Goal: Task Accomplishment & Management: Use online tool/utility

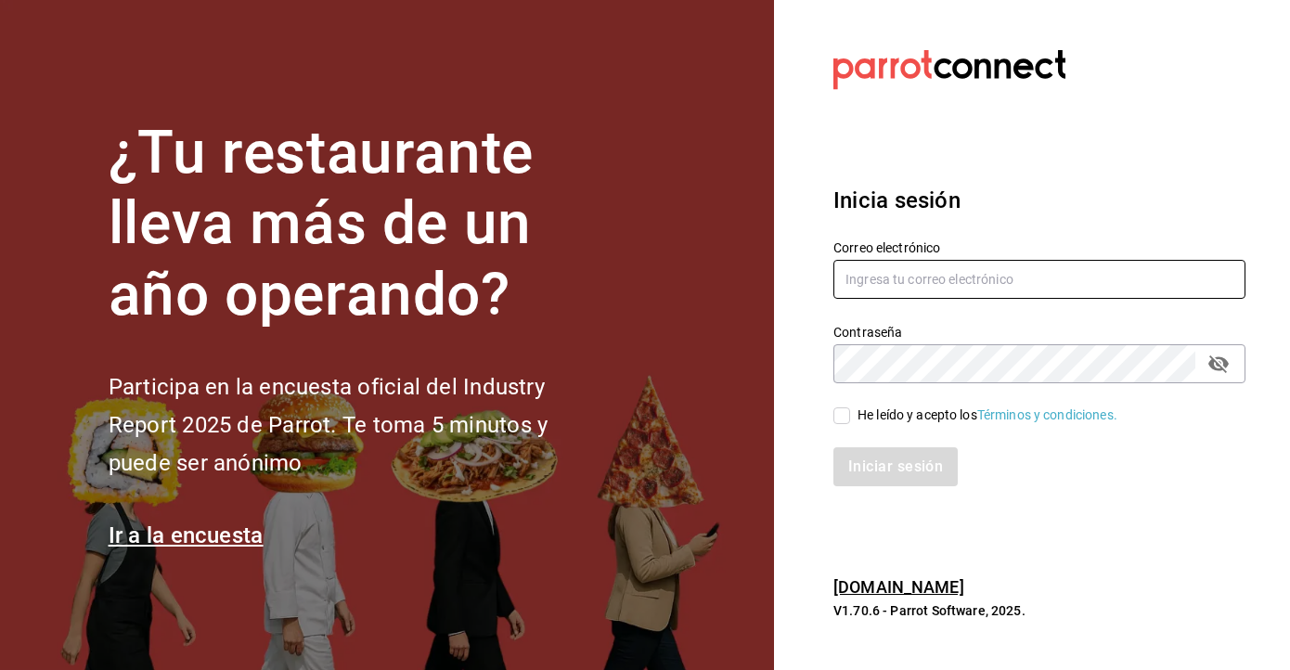
click at [922, 281] on input "text" at bounding box center [1039, 279] width 412 height 39
type input "kaguilar@humanitree.edu.mx"
click at [840, 420] on input "He leído y acepto los Términos y condiciones." at bounding box center [841, 415] width 17 height 17
checkbox input "true"
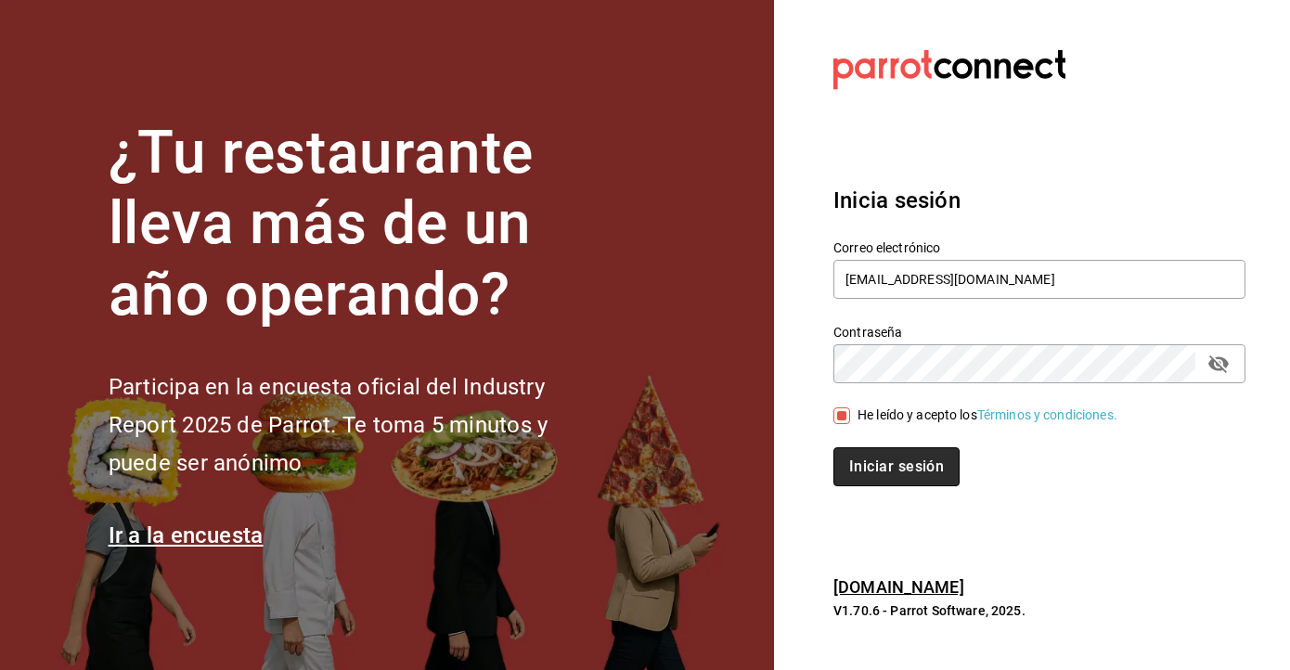
click at [881, 471] on button "Iniciar sesión" at bounding box center [896, 466] width 126 height 39
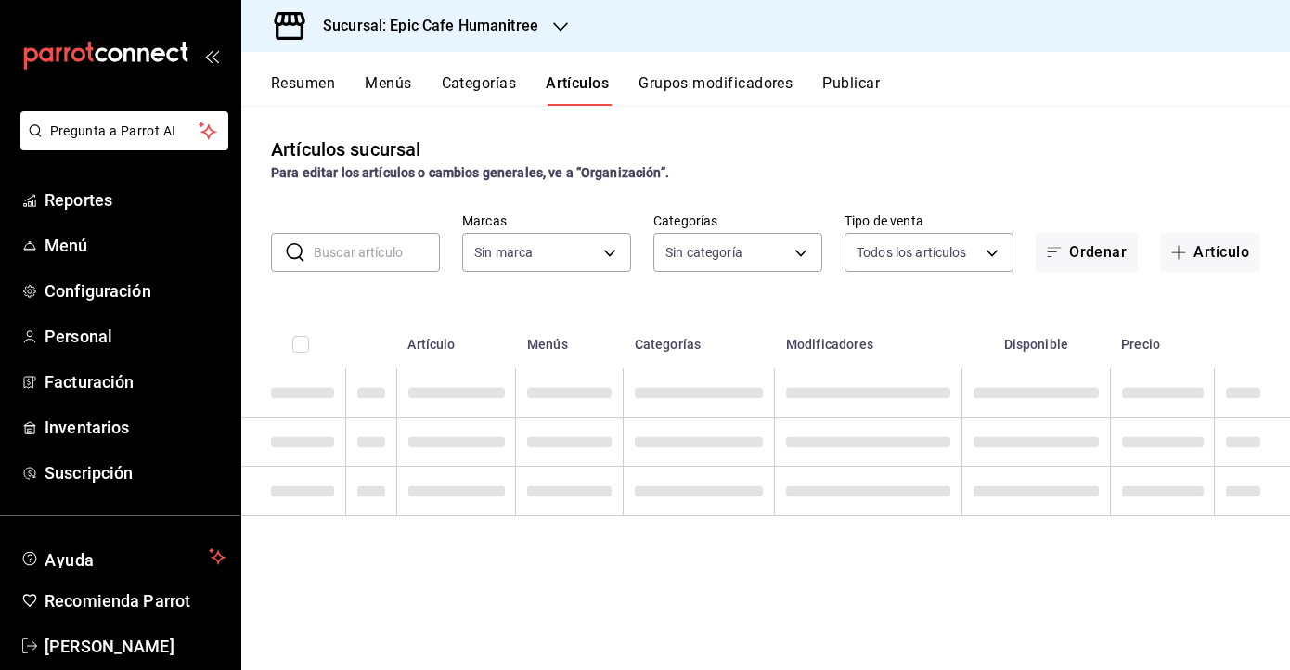
type input "70f0a7ba-870f-4728-a955-9cdaa1ce5aab,7c6d7830-7d2b-4e7b-b06d-0a04b0d2b10f,16539…"
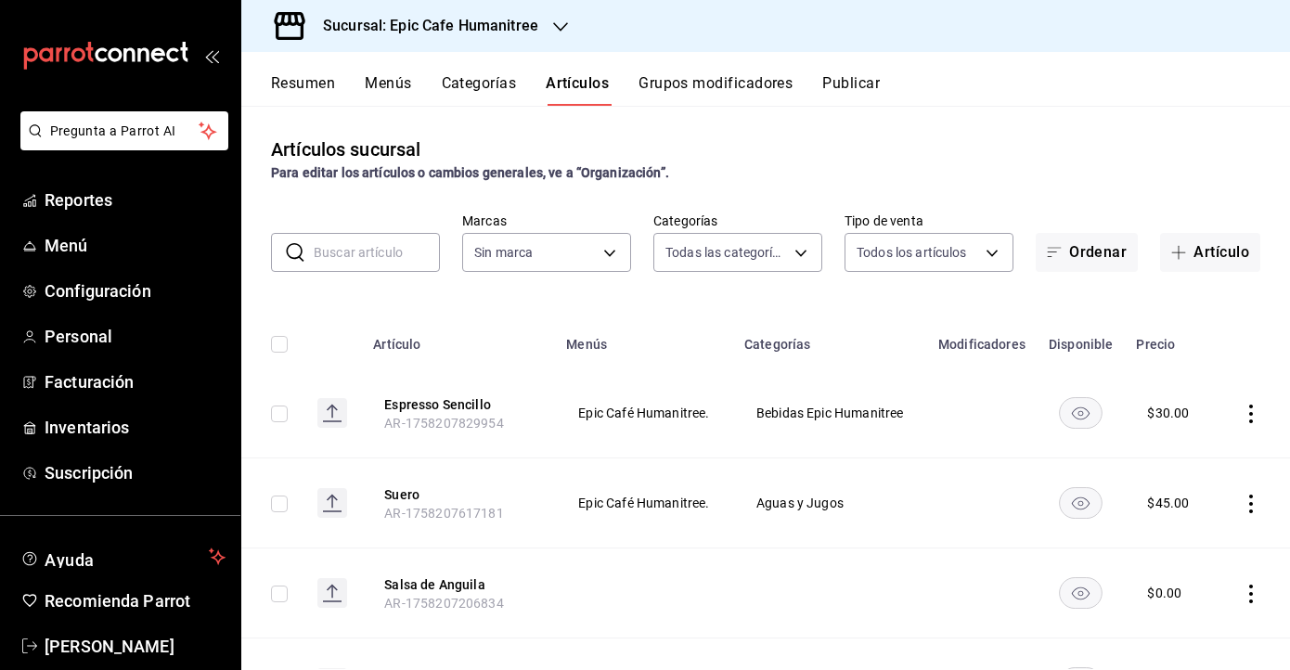
type input "e2a6dcd0-c09b-4f39-b209-5f97019748a2,3f18ad05-55ab-44ea-8b53-c1c2b2db6cb9"
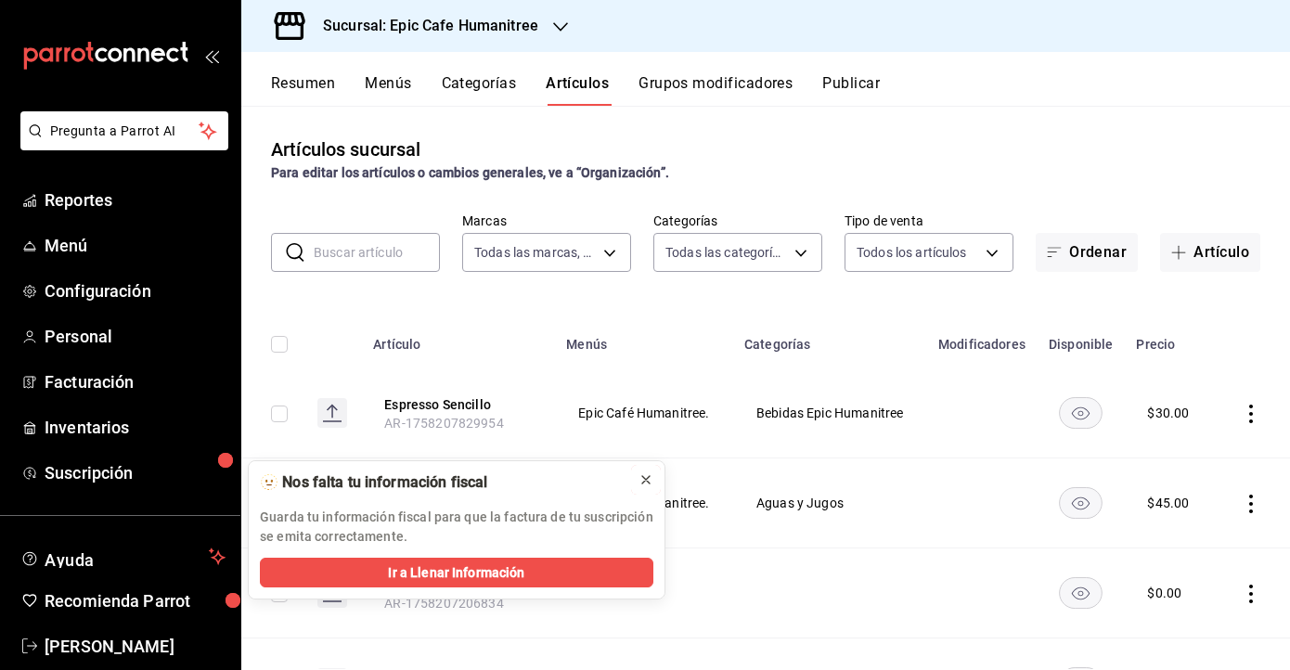
click at [644, 477] on icon at bounding box center [645, 479] width 15 height 15
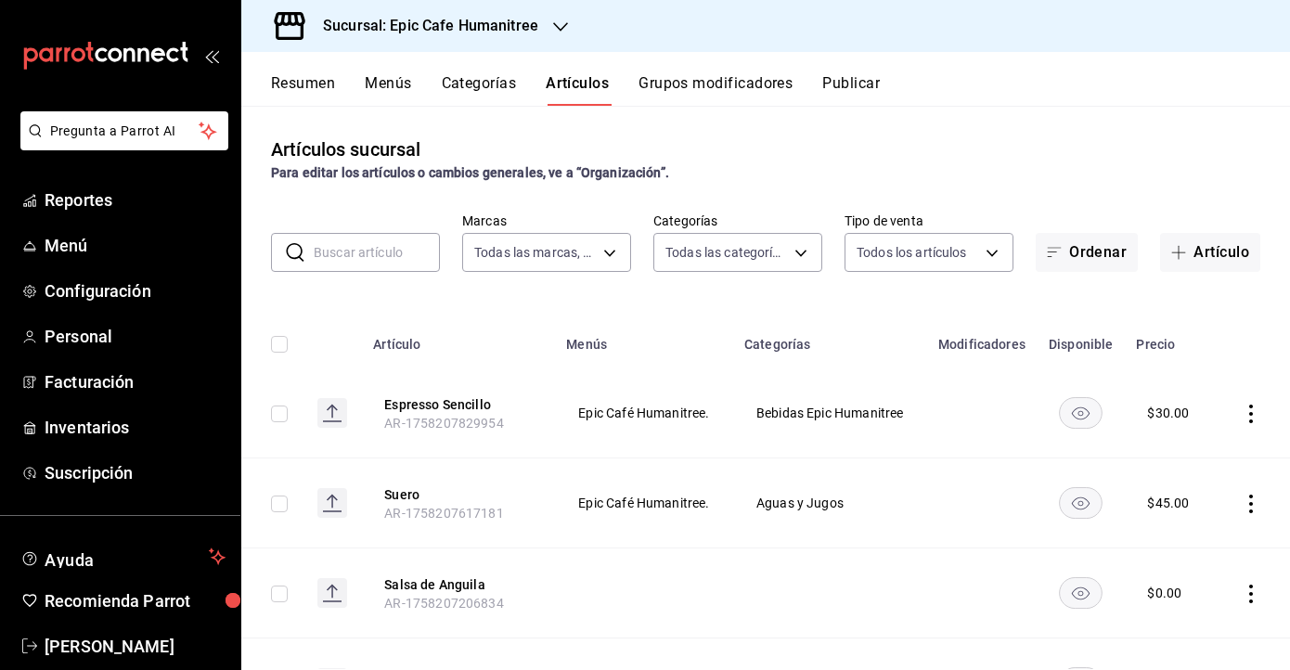
click at [519, 34] on h3 "Sucursal: Epic Cafe Humanitree" at bounding box center [423, 26] width 230 height 22
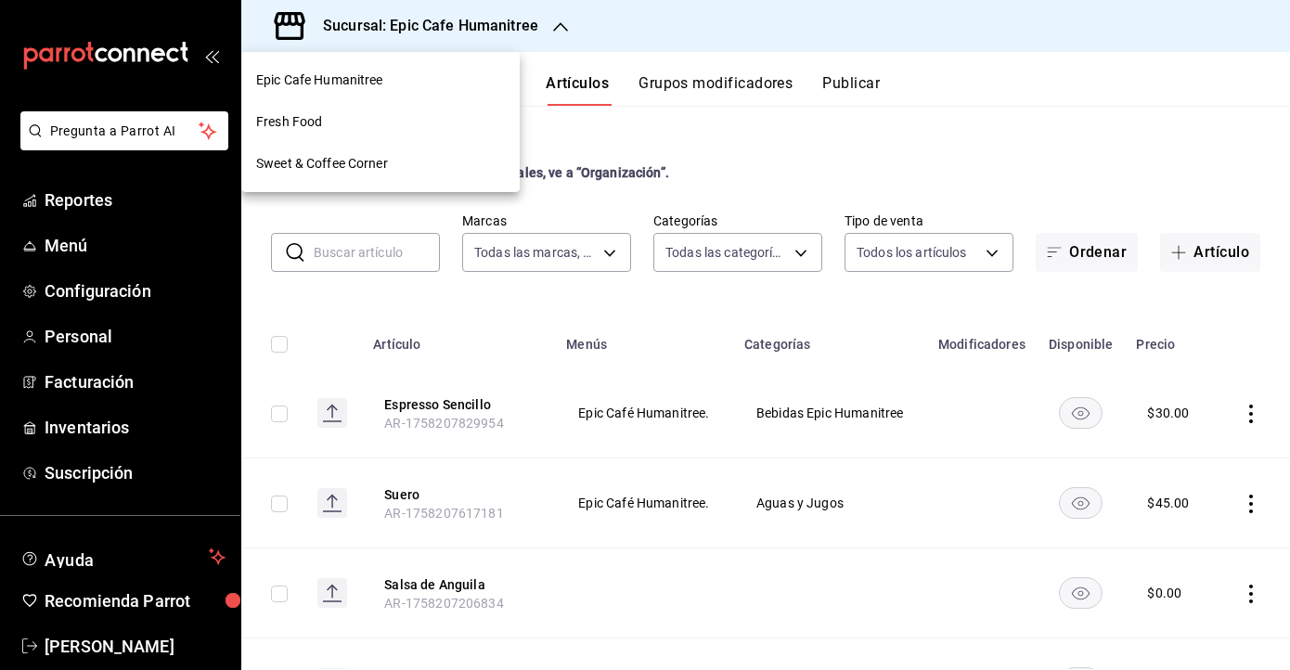
click at [410, 126] on div "Fresh Food" at bounding box center [380, 121] width 249 height 19
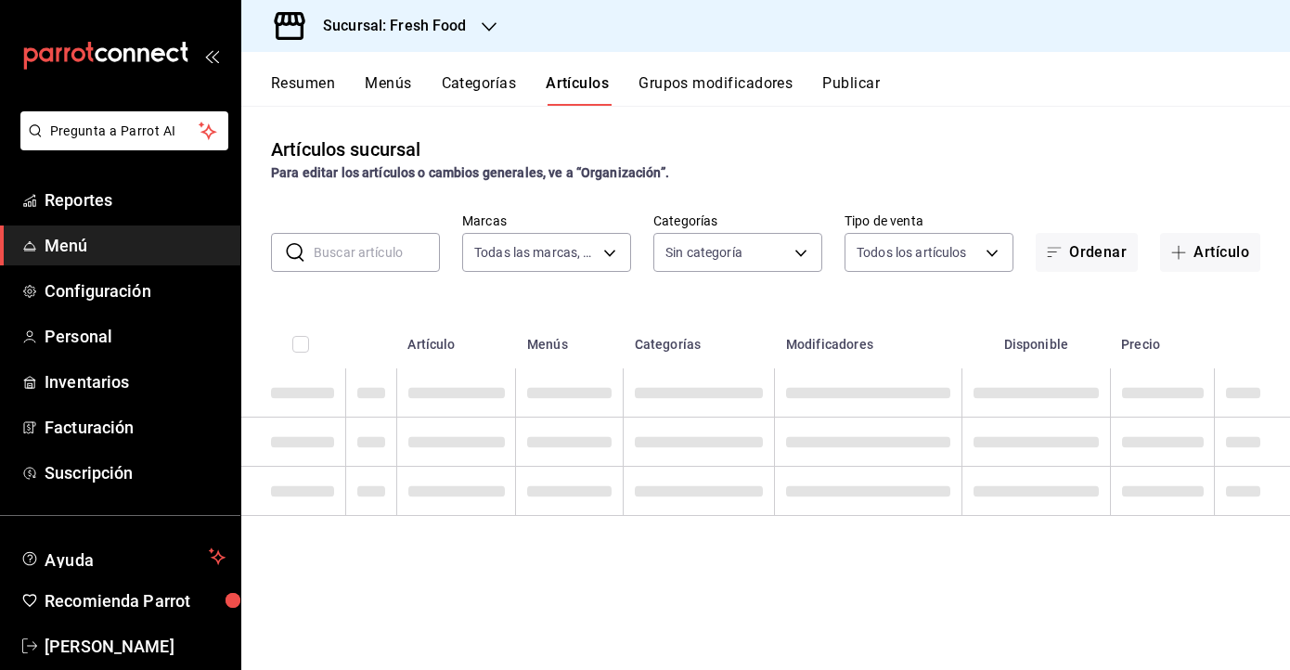
type input "8ab046c6-0e56-43ef-b272-b6267400ac64,c832d7f2-bfd0-461e-be2e-c17eaf69f67d"
type input "1cde57bd-aec0-4f41-acad-ecf5164cb5ed,607205d8-3a2d-4c2e-9df3-51caed97f767,0b460…"
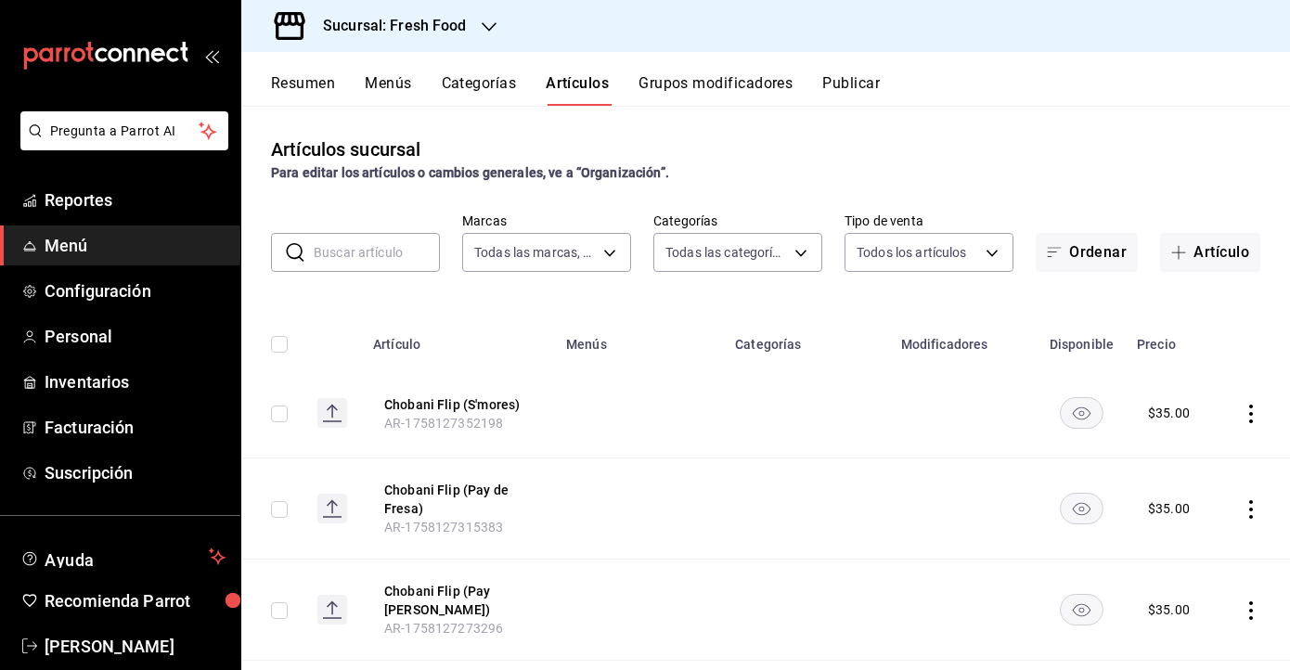
click at [374, 247] on input "text" at bounding box center [377, 252] width 126 height 37
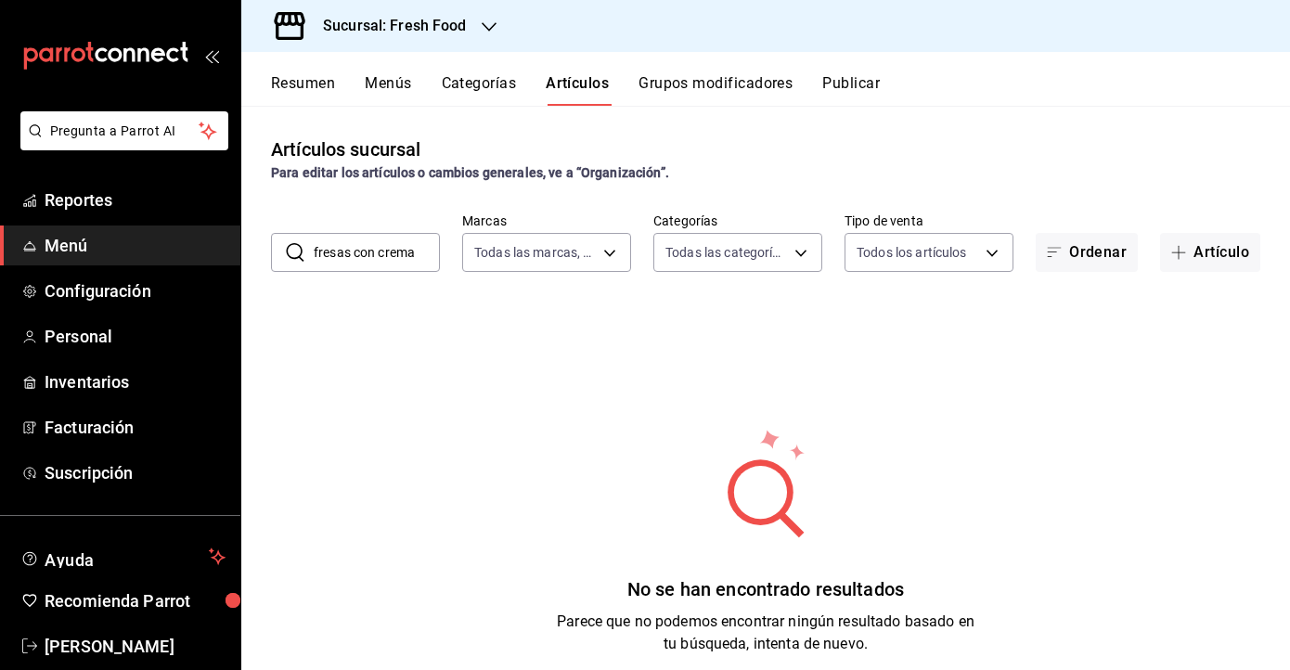
type input "fresas con crema"
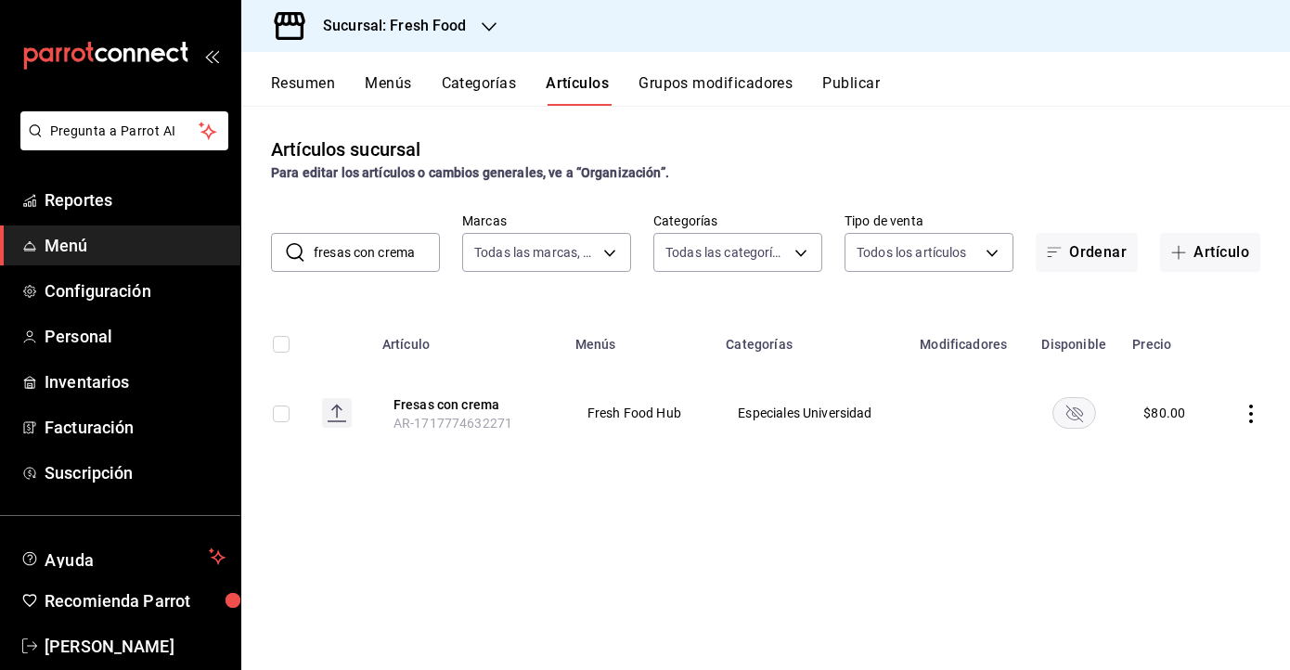
click at [1079, 417] on rect "availability-product" at bounding box center [1073, 412] width 43 height 31
click at [429, 33] on h3 "Sucursal: Fresh Food" at bounding box center [387, 26] width 159 height 22
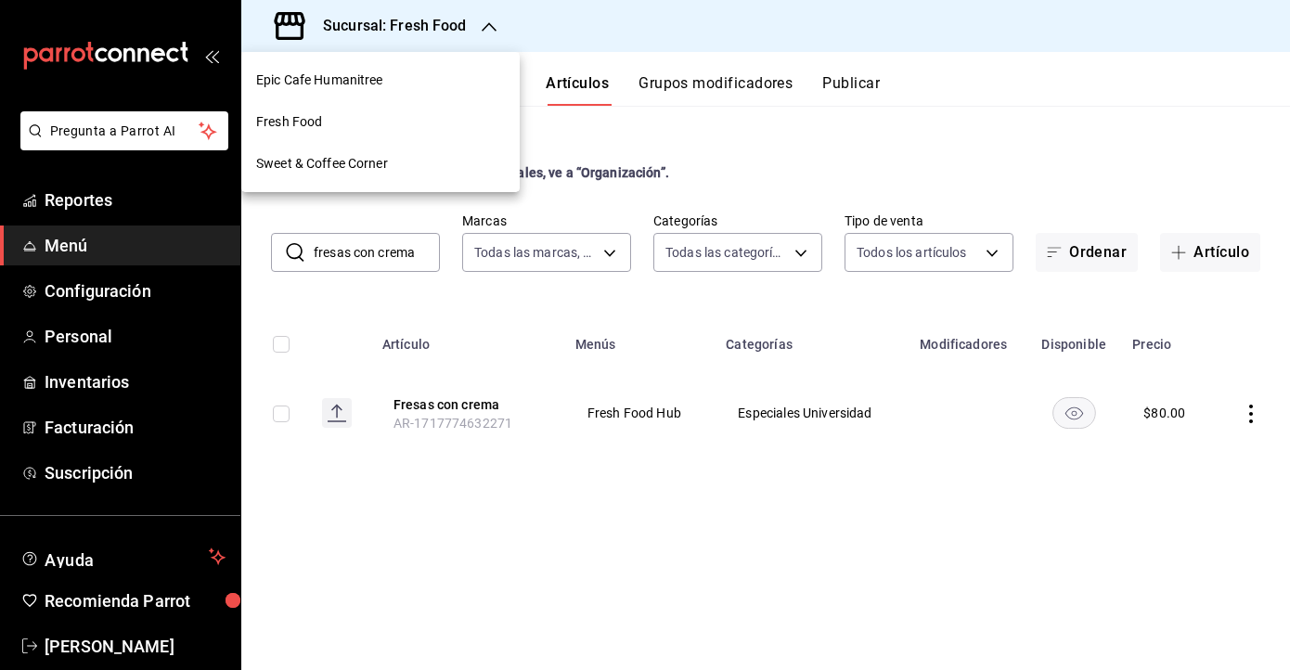
click at [756, 148] on div at bounding box center [645, 335] width 1290 height 670
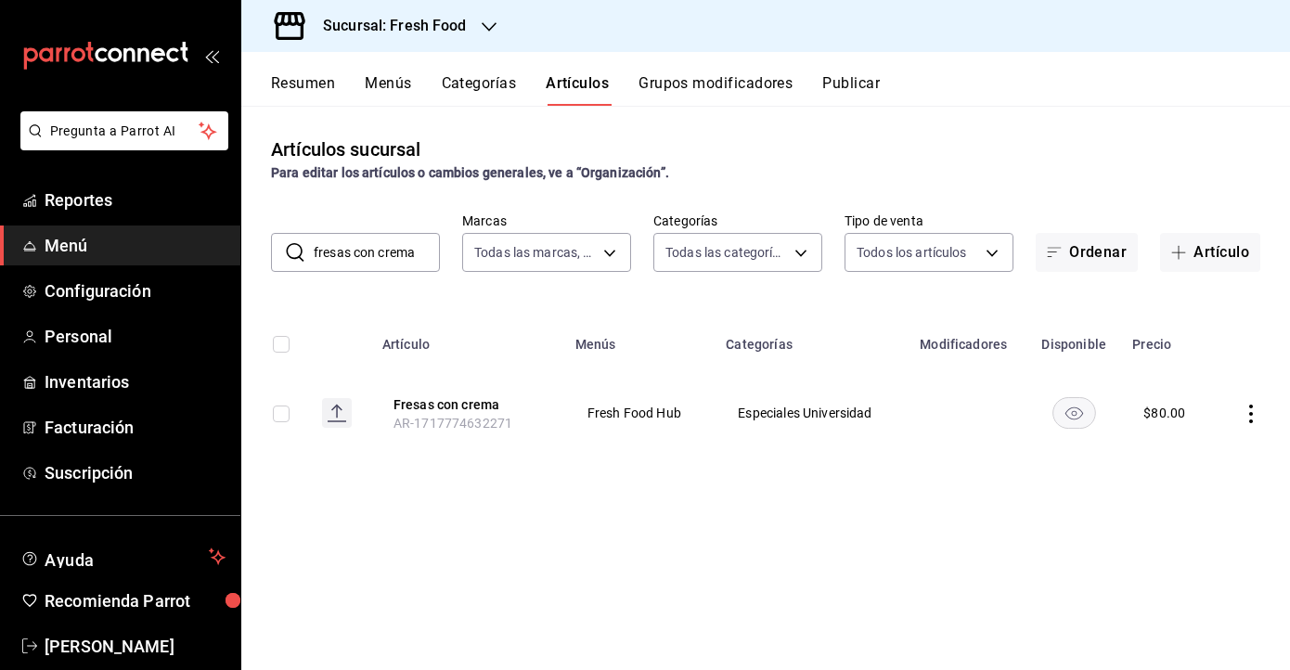
click at [434, 25] on h3 "Sucursal: Fresh Food" at bounding box center [387, 26] width 159 height 22
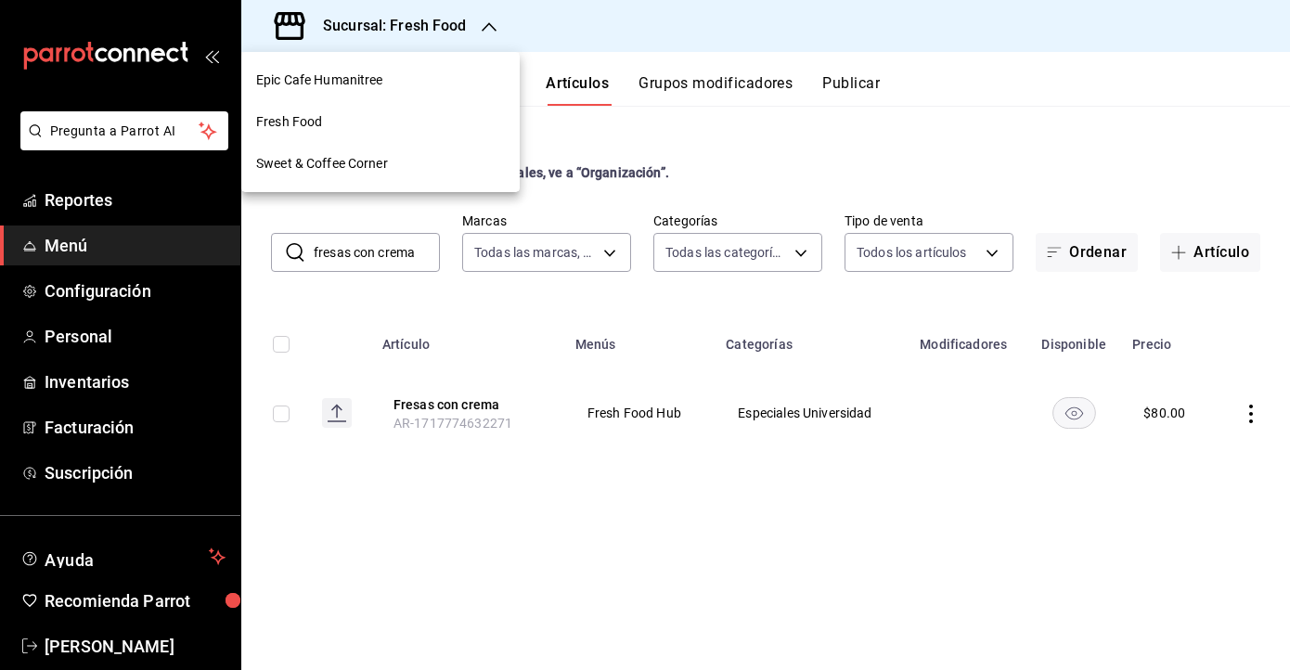
click at [394, 78] on div "Epic Cafe Humanitree" at bounding box center [380, 80] width 249 height 19
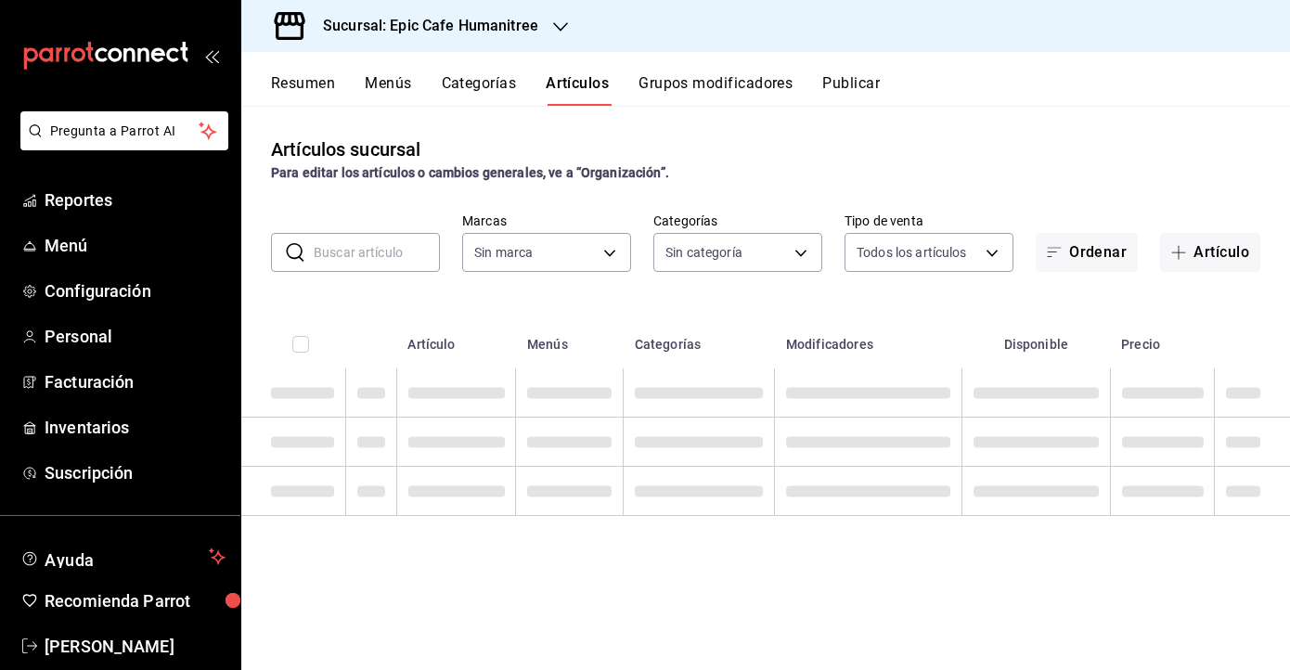
type input "70f0a7ba-870f-4728-a955-9cdaa1ce5aab,7c6d7830-7d2b-4e7b-b06d-0a04b0d2b10f,16539…"
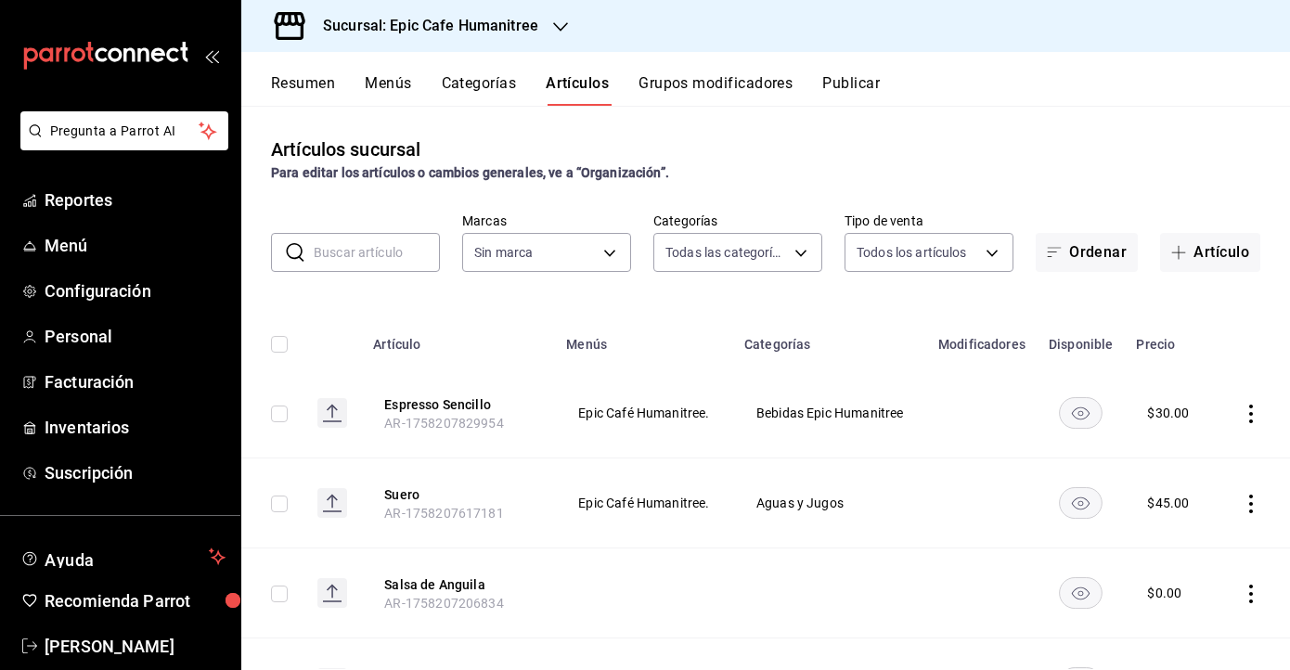
click at [488, 90] on button "Categorías" at bounding box center [479, 90] width 75 height 32
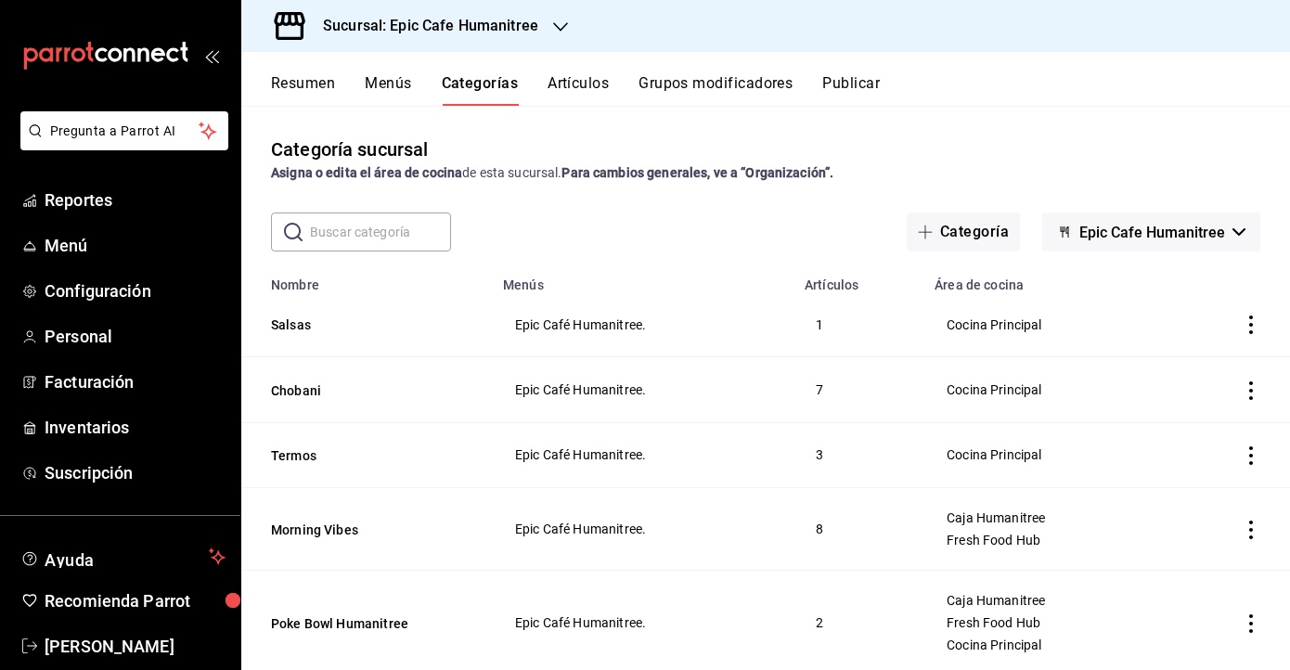
click at [1250, 391] on icon "actions" at bounding box center [1251, 390] width 4 height 19
click at [1181, 432] on span "Editar" at bounding box center [1195, 432] width 48 height 19
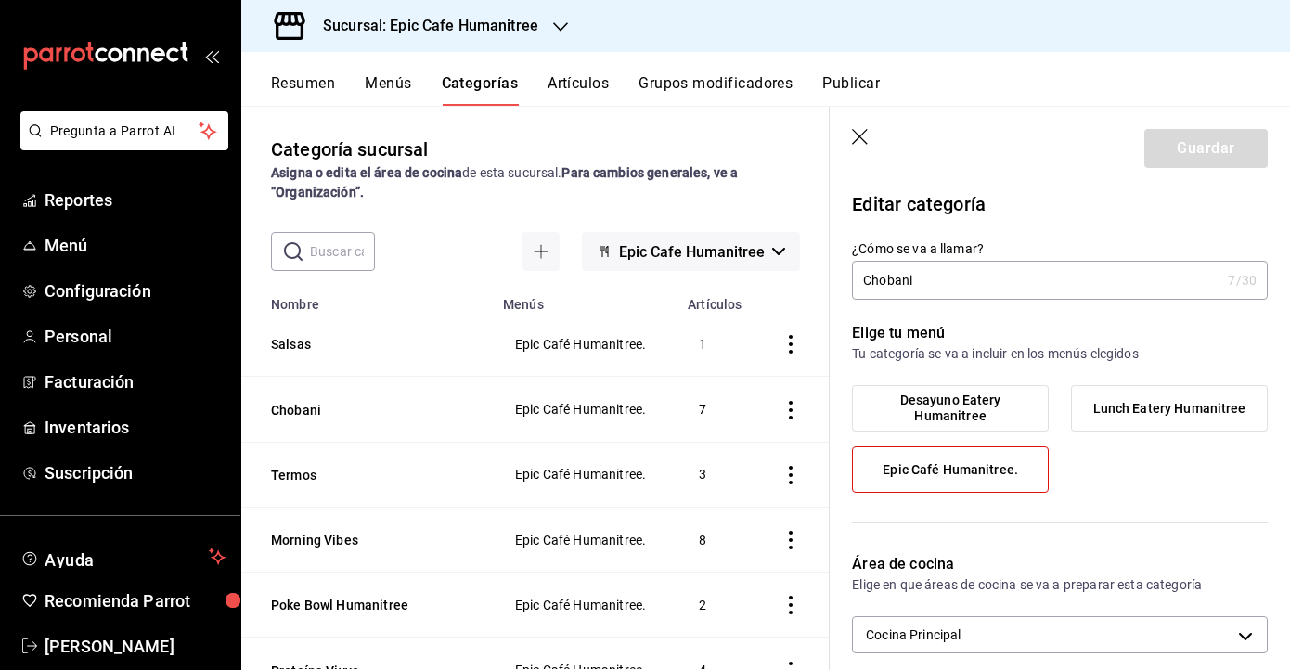
click at [868, 132] on icon "button" at bounding box center [861, 138] width 19 height 19
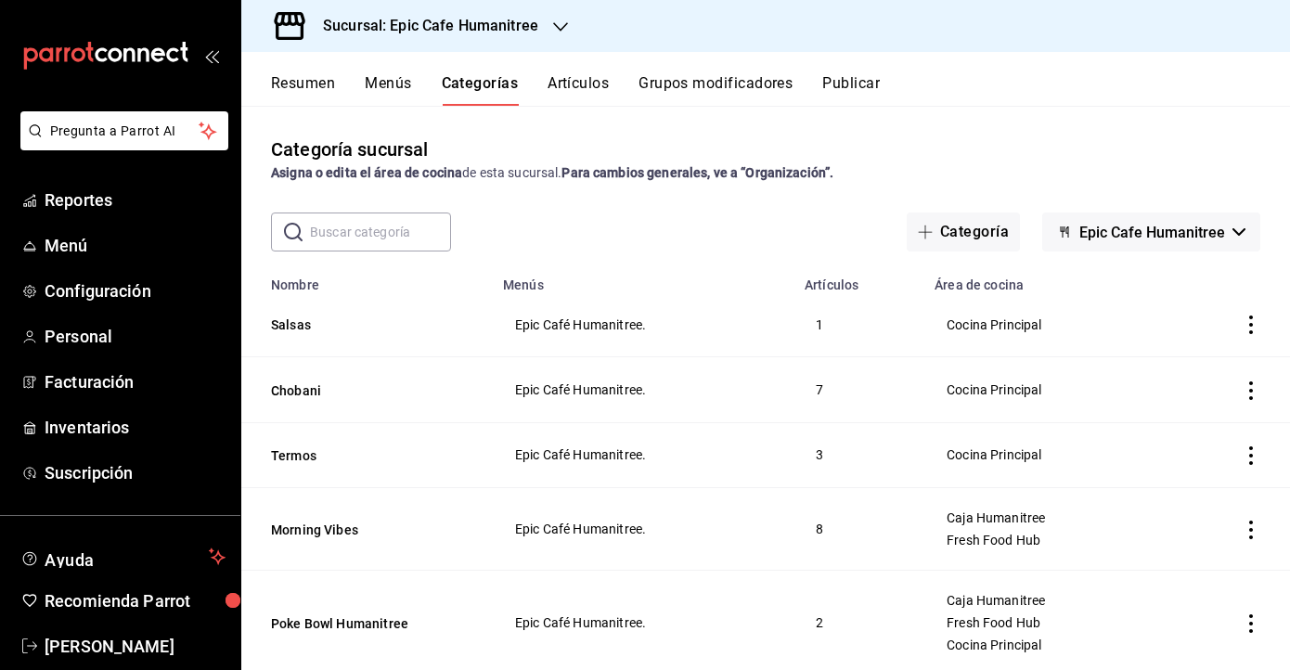
click at [567, 83] on button "Artículos" at bounding box center [577, 90] width 61 height 32
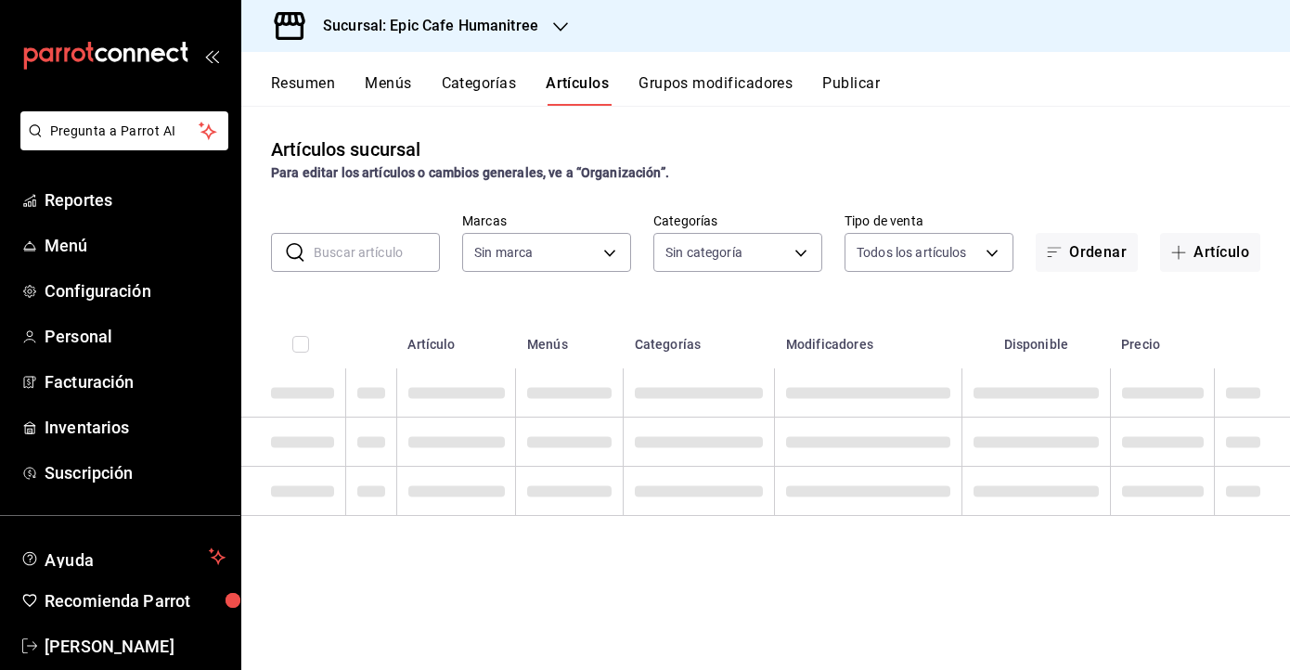
click at [389, 255] on input "text" at bounding box center [377, 252] width 126 height 37
type input "e2a6dcd0-c09b-4f39-b209-5f97019748a2,3f18ad05-55ab-44ea-8b53-c1c2b2db6cb9"
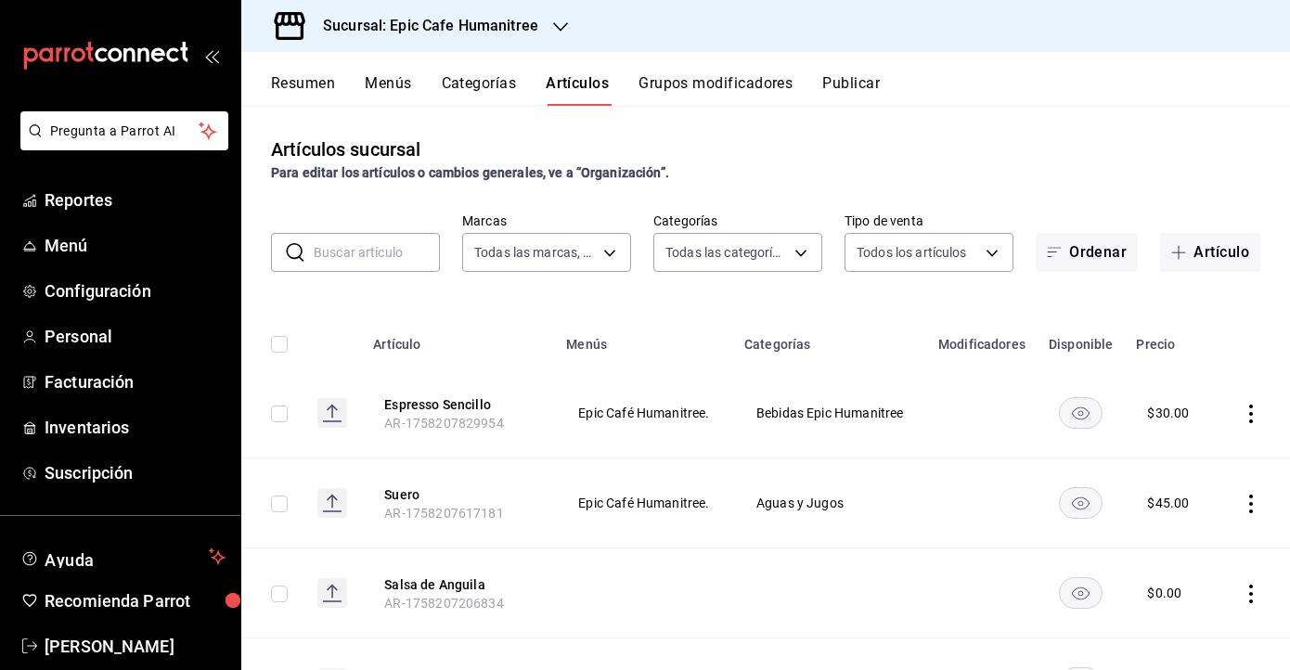
type input "70f0a7ba-870f-4728-a955-9cdaa1ce5aab,7c6d7830-7d2b-4e7b-b06d-0a04b0d2b10f,16539…"
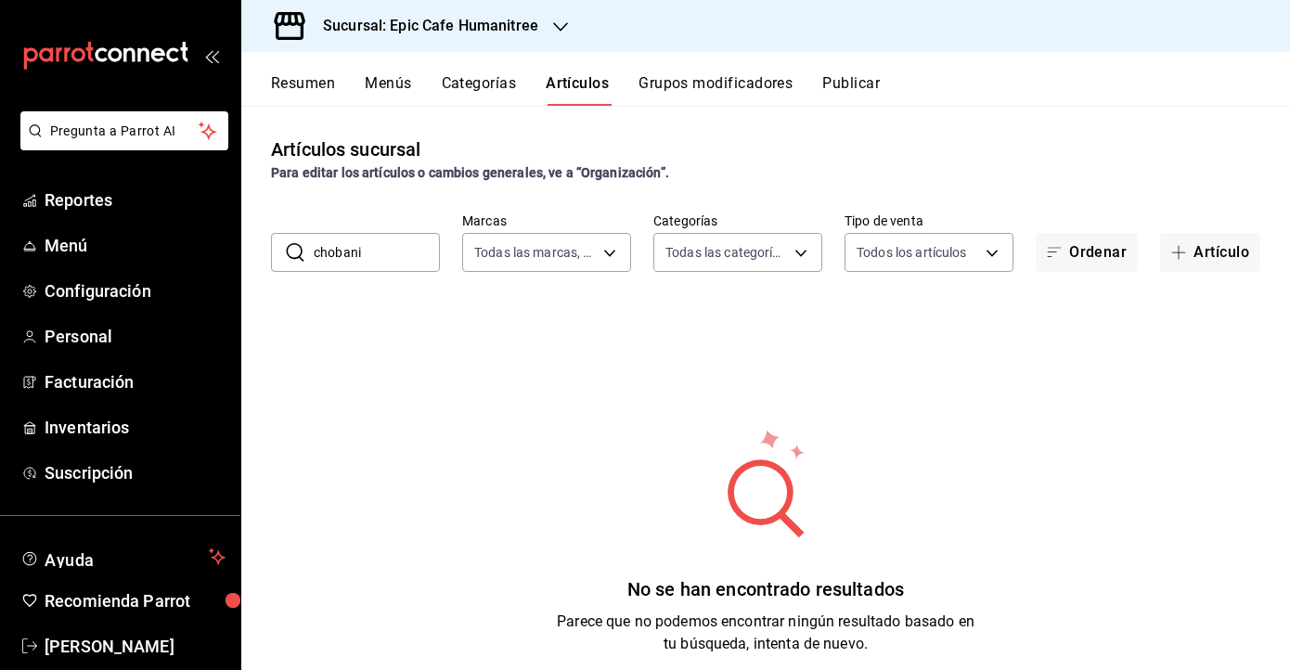
type input "chobani"
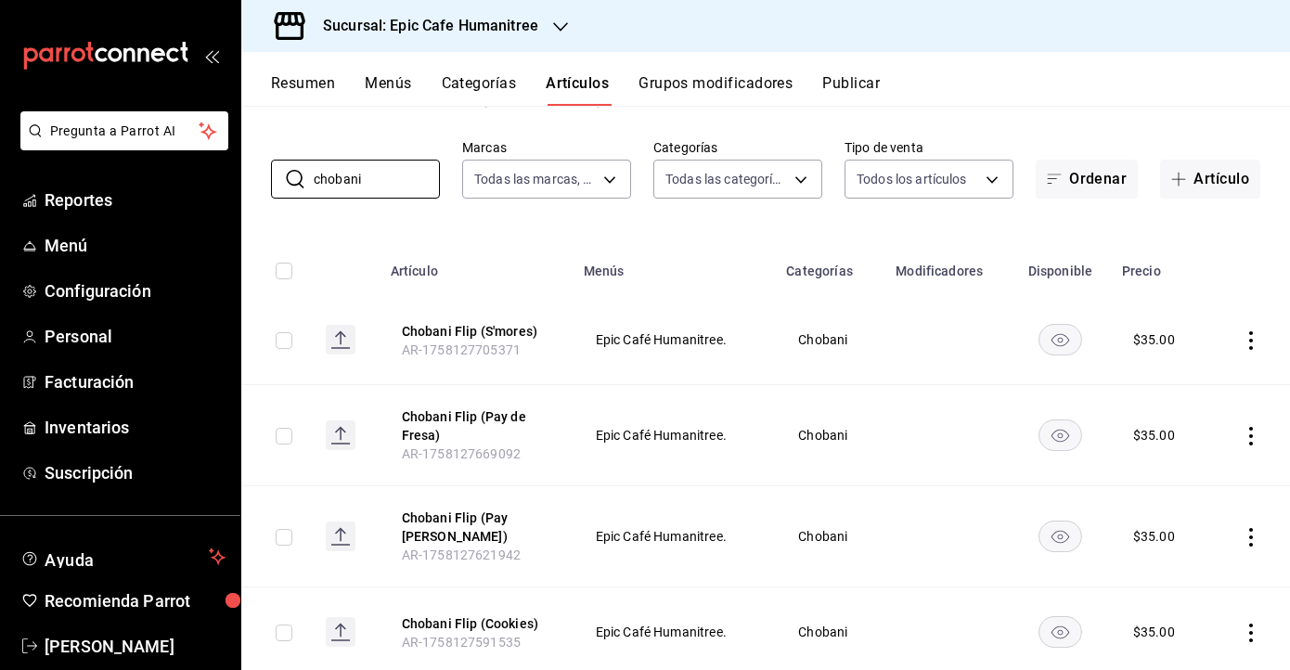
scroll to position [74, 0]
click at [1194, 206] on div "Artículos sucursal Para editar los artículos o cambios generales, ve a “Organiz…" at bounding box center [765, 387] width 1049 height 563
click at [1189, 179] on span "button" at bounding box center [1182, 178] width 22 height 15
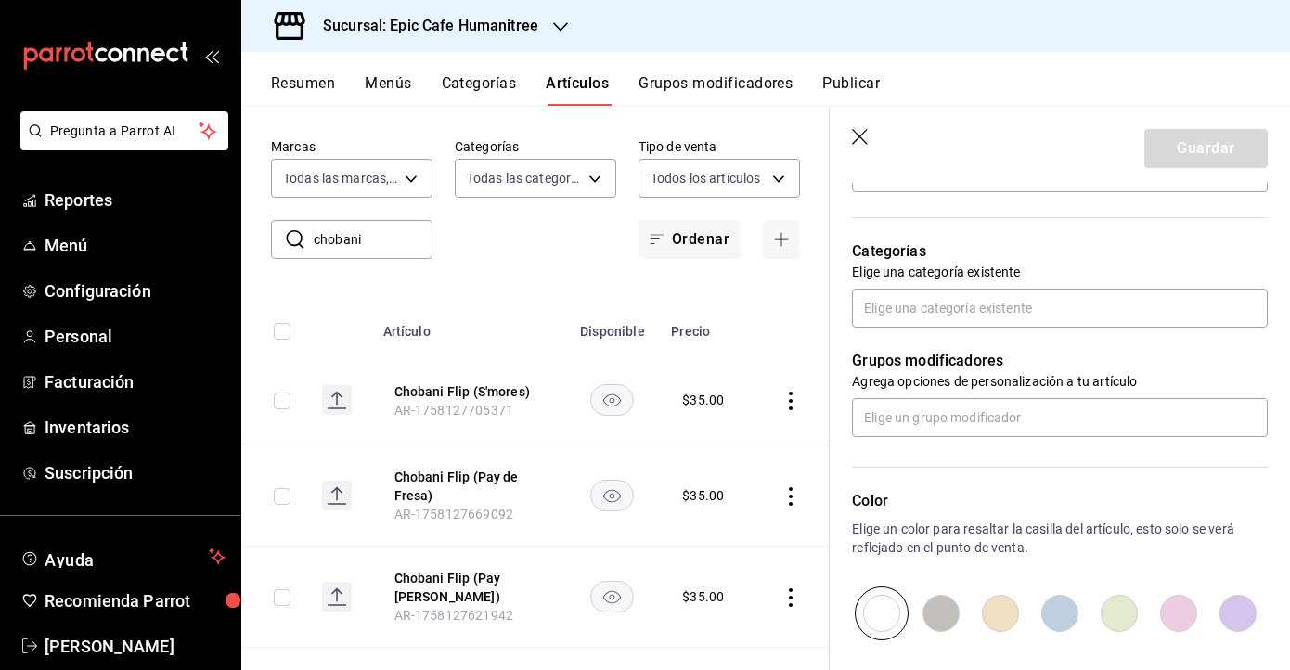
scroll to position [610, 0]
type input "Chobani"
click at [855, 145] on icon "button" at bounding box center [861, 138] width 19 height 19
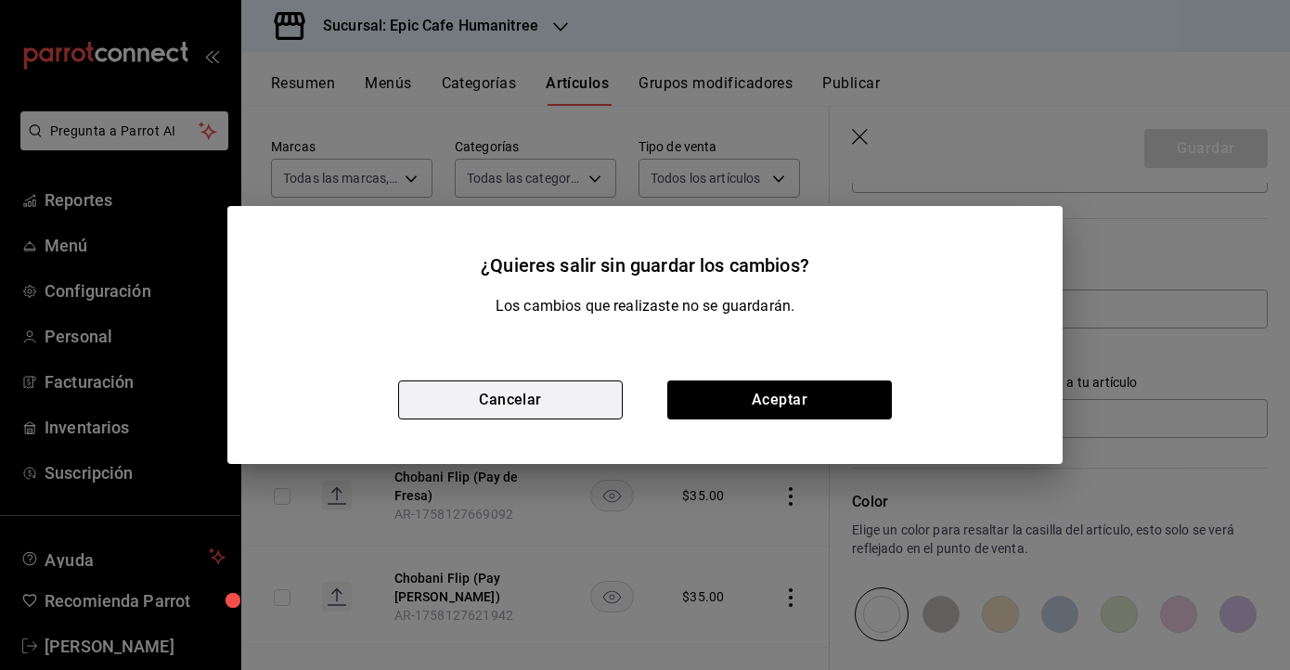
click at [556, 407] on button "Cancelar" at bounding box center [510, 399] width 225 height 39
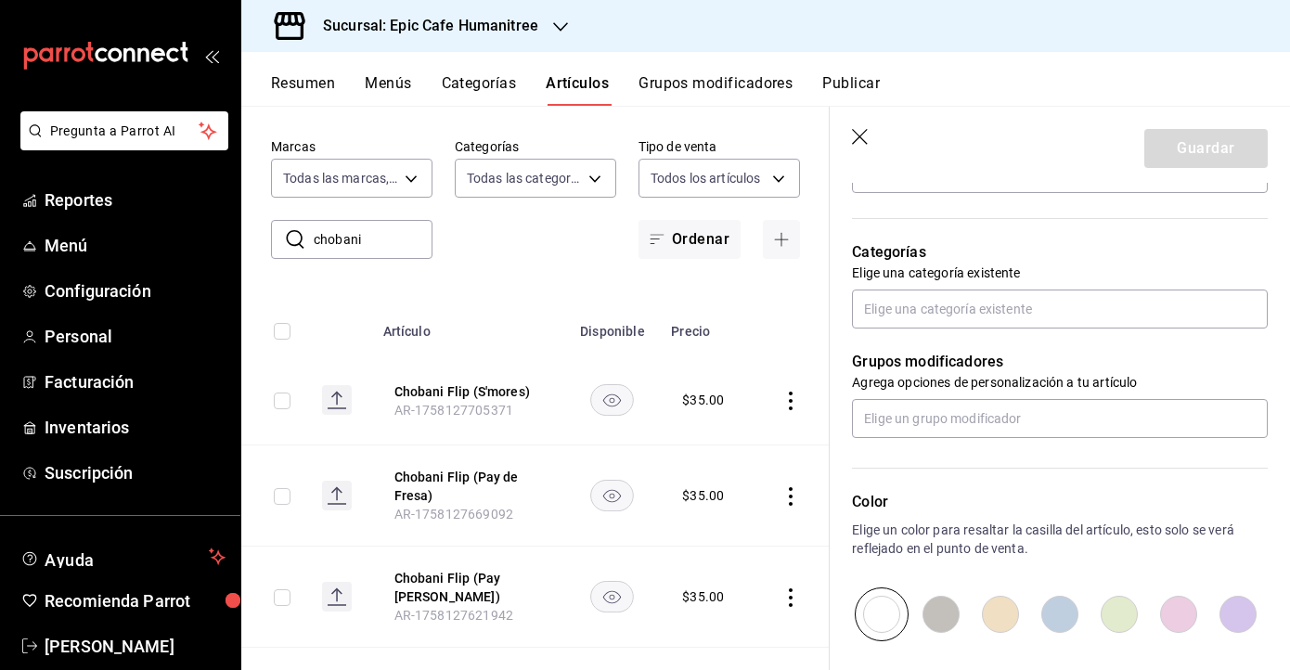
click at [702, 102] on button "Grupos modificadores" at bounding box center [715, 90] width 154 height 32
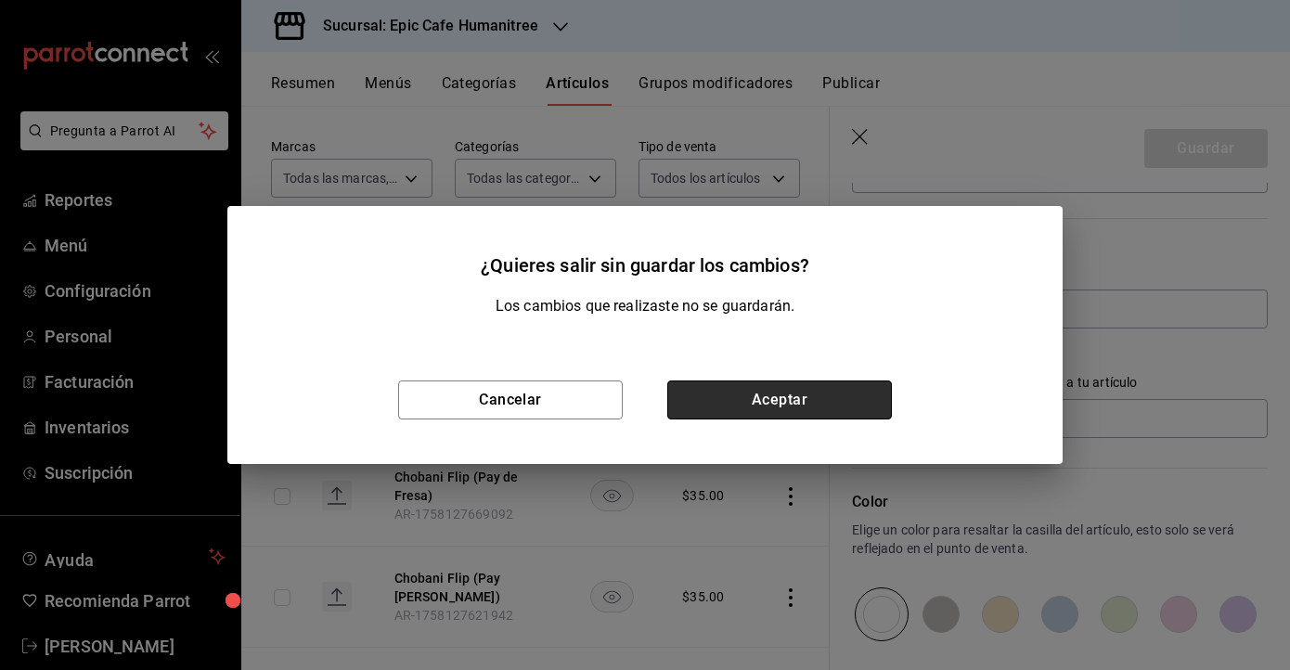
click at [777, 405] on button "Aceptar" at bounding box center [779, 399] width 225 height 39
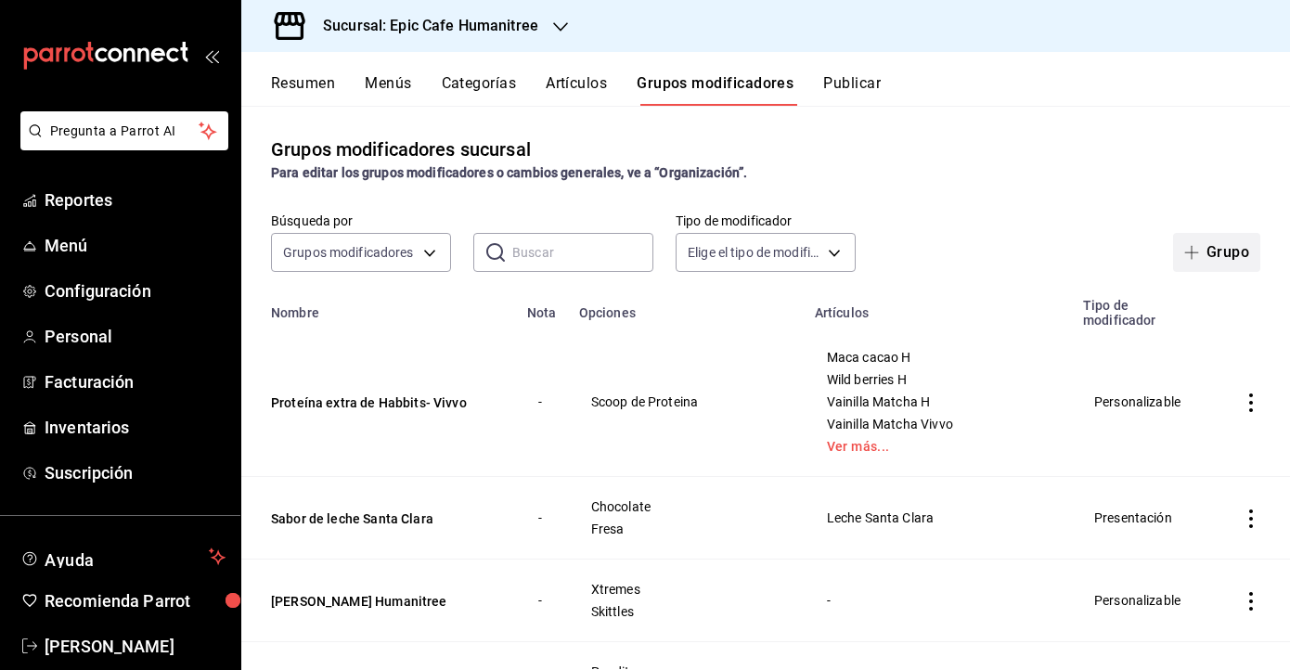
click at [1230, 254] on button "Grupo" at bounding box center [1216, 252] width 87 height 39
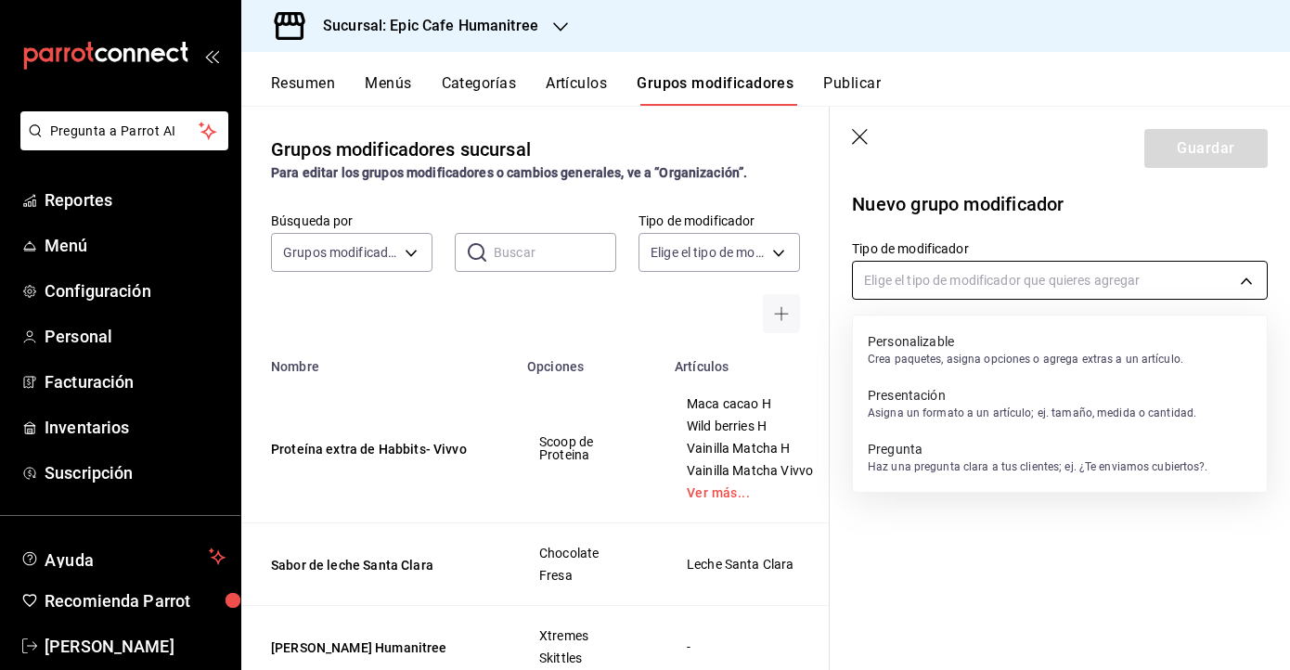
click at [918, 268] on body "Pregunta a Parrot AI Reportes Menú Configuración Personal Facturación Inventari…" at bounding box center [645, 335] width 1290 height 670
click at [908, 367] on div "Personalizable Crea paquetes, asigna opciones o agrega extras a un artículo." at bounding box center [1026, 349] width 316 height 43
type input "CUSTOMIZABLE"
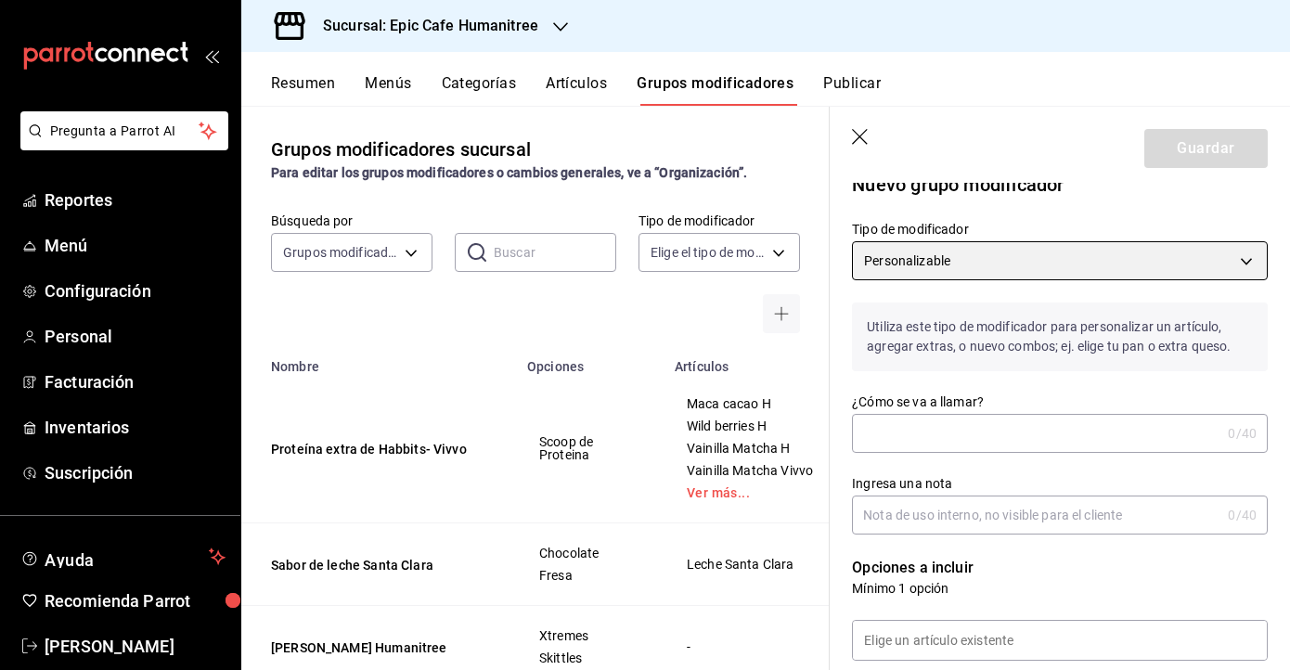
scroll to position [30, 0]
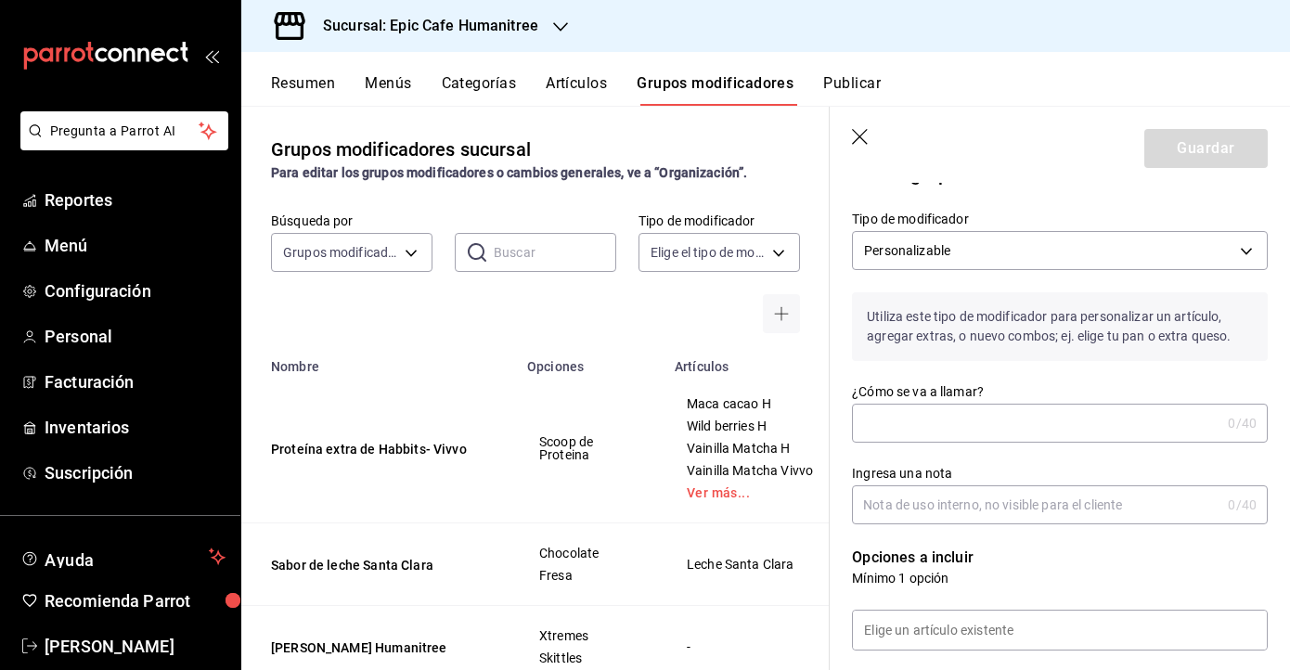
click at [955, 425] on input "¿Cómo se va a llamar?" at bounding box center [1036, 423] width 368 height 37
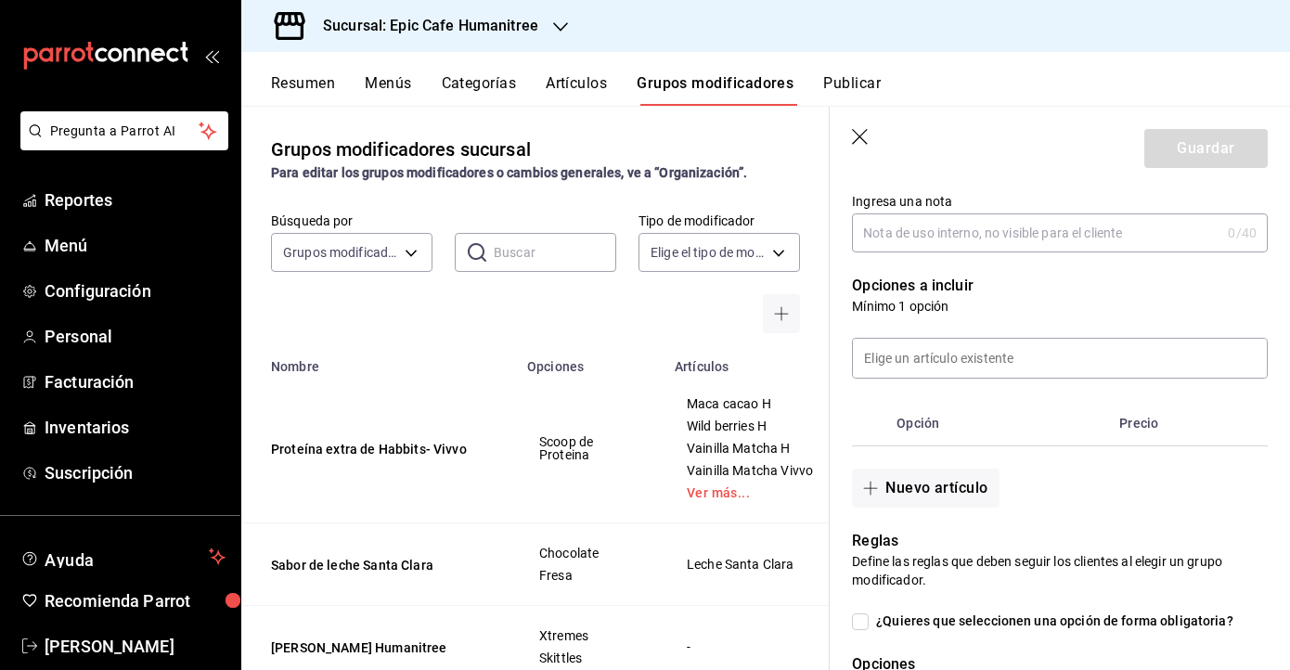
scroll to position [303, 0]
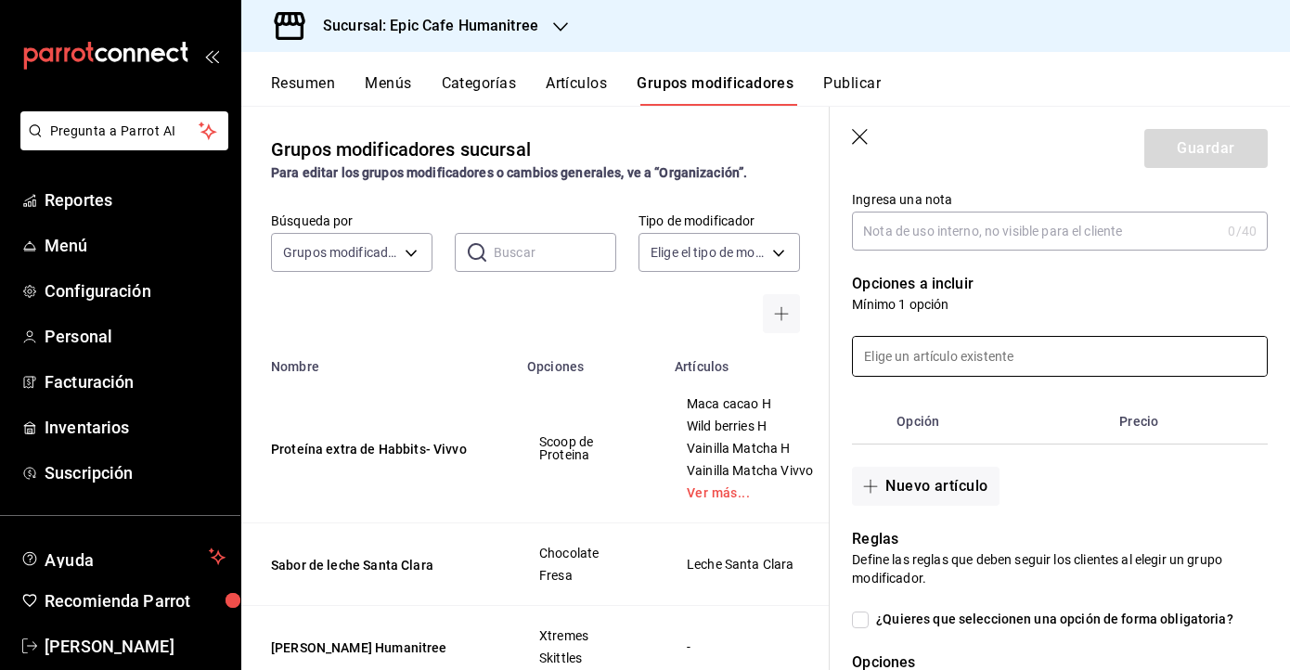
type input "Sabores Chobani"
click at [960, 361] on input at bounding box center [1060, 356] width 414 height 39
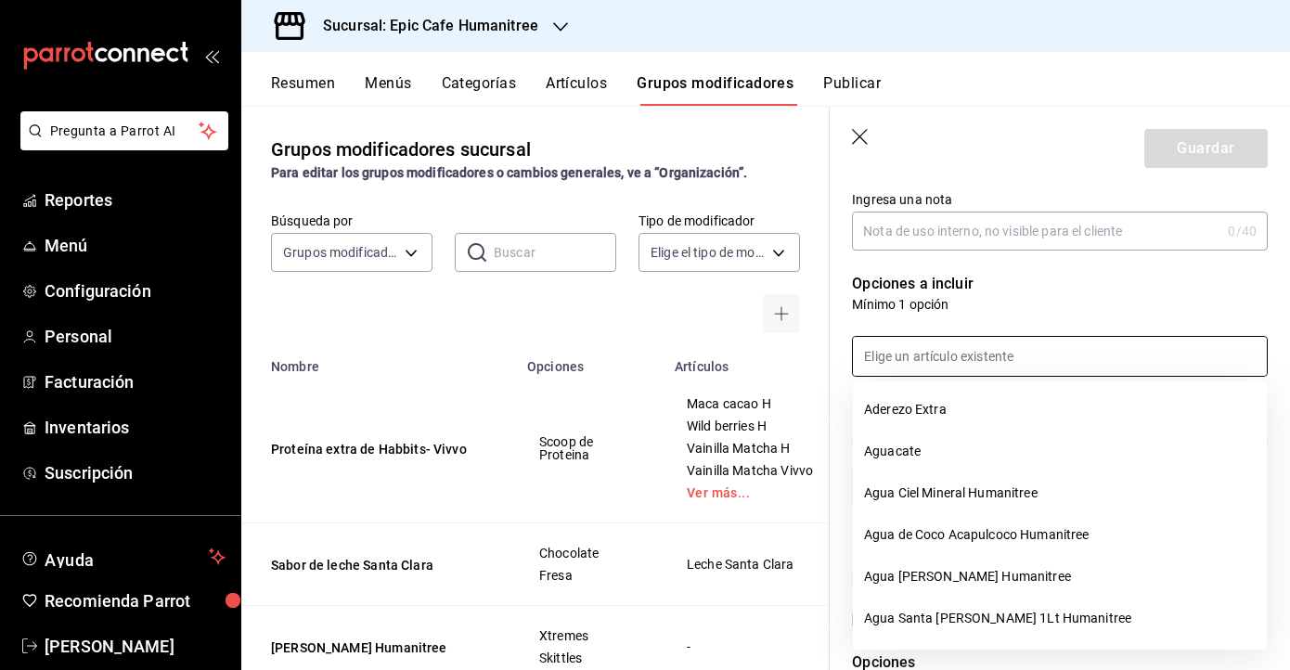
click at [967, 313] on p "Mínimo 1 opción" at bounding box center [1060, 304] width 416 height 19
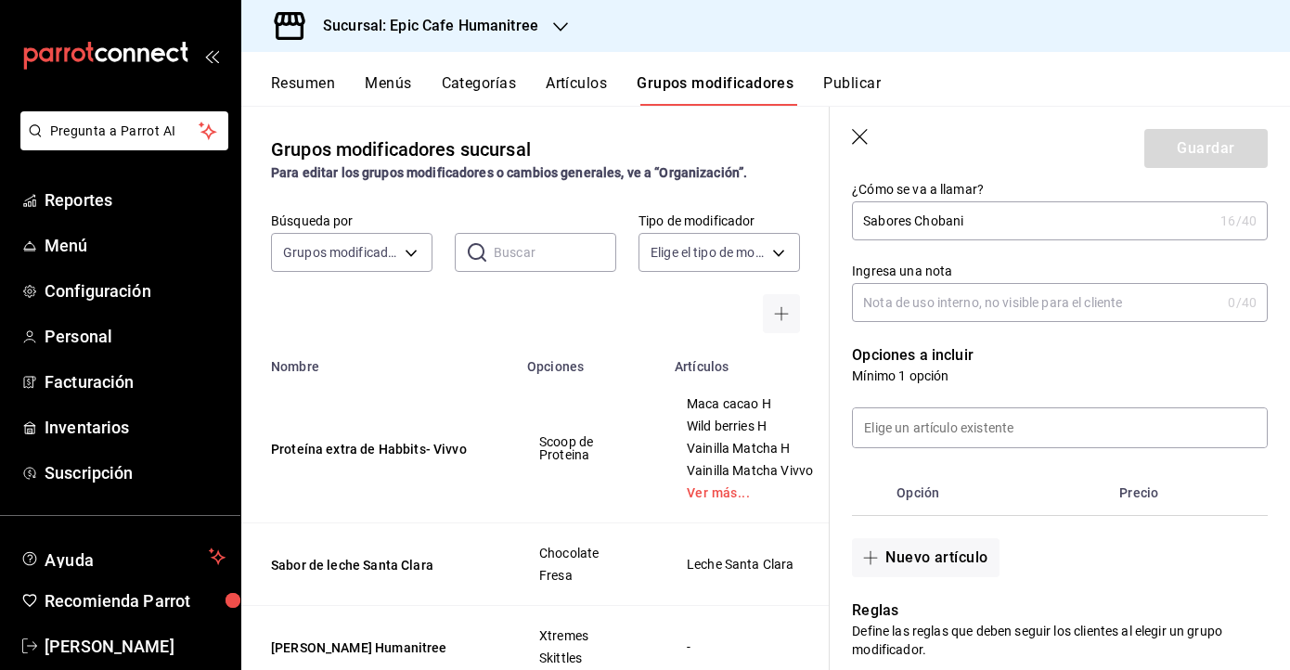
scroll to position [0, 0]
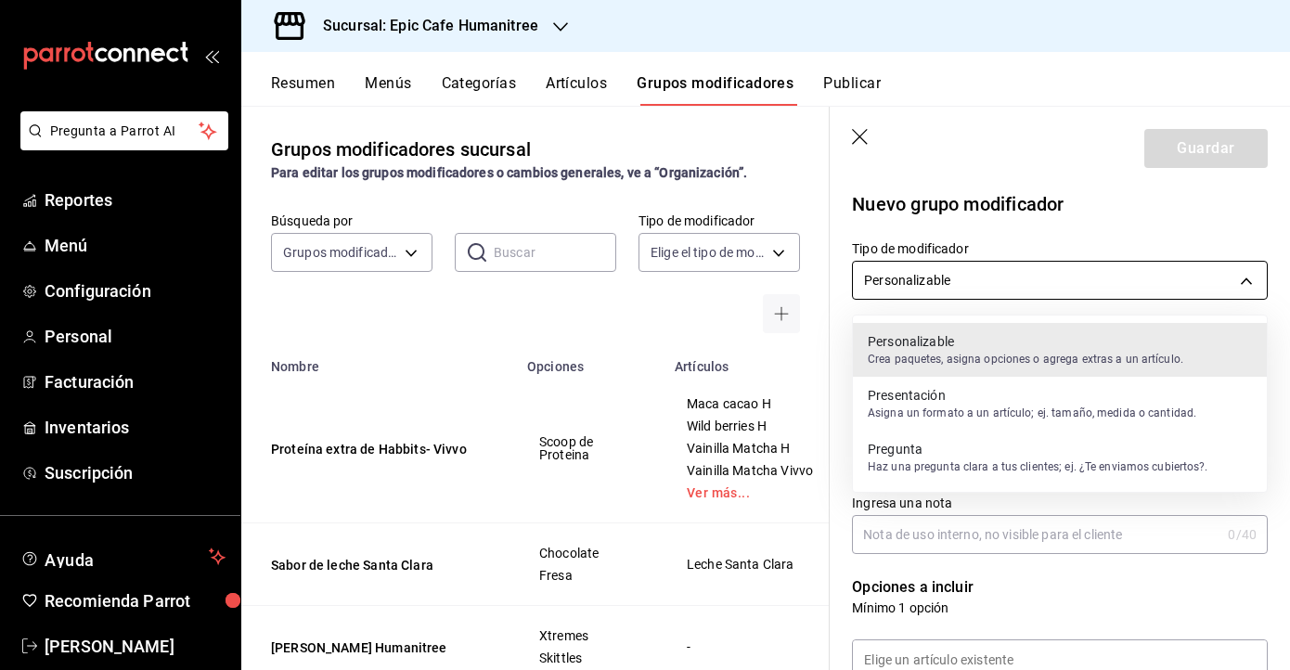
click at [992, 272] on body "Pregunta a Parrot AI Reportes Menú Configuración Personal Facturación Inventari…" at bounding box center [645, 335] width 1290 height 670
click at [941, 410] on p "Asigna un formato a un artículo; ej. tamaño, medida o cantidad." at bounding box center [1032, 413] width 328 height 17
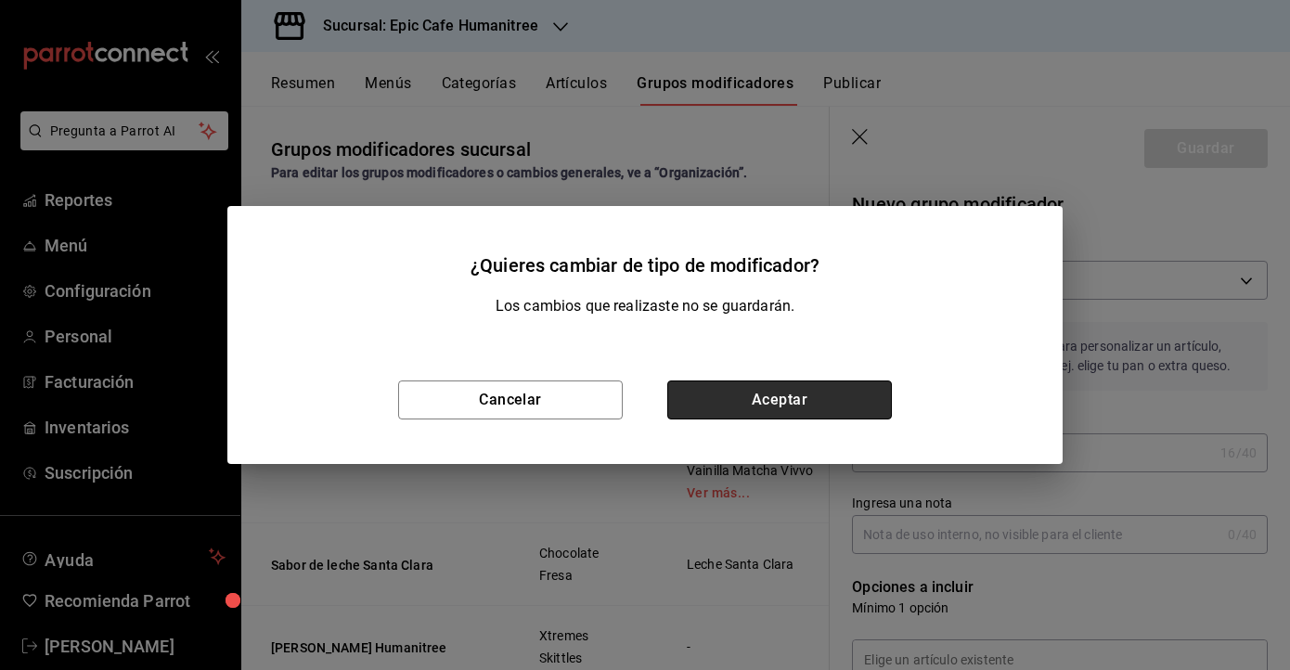
click at [847, 406] on button "Aceptar" at bounding box center [779, 399] width 225 height 39
type input "PRESENTATION"
checkbox input "true"
type input "1"
type input "1758232202583"
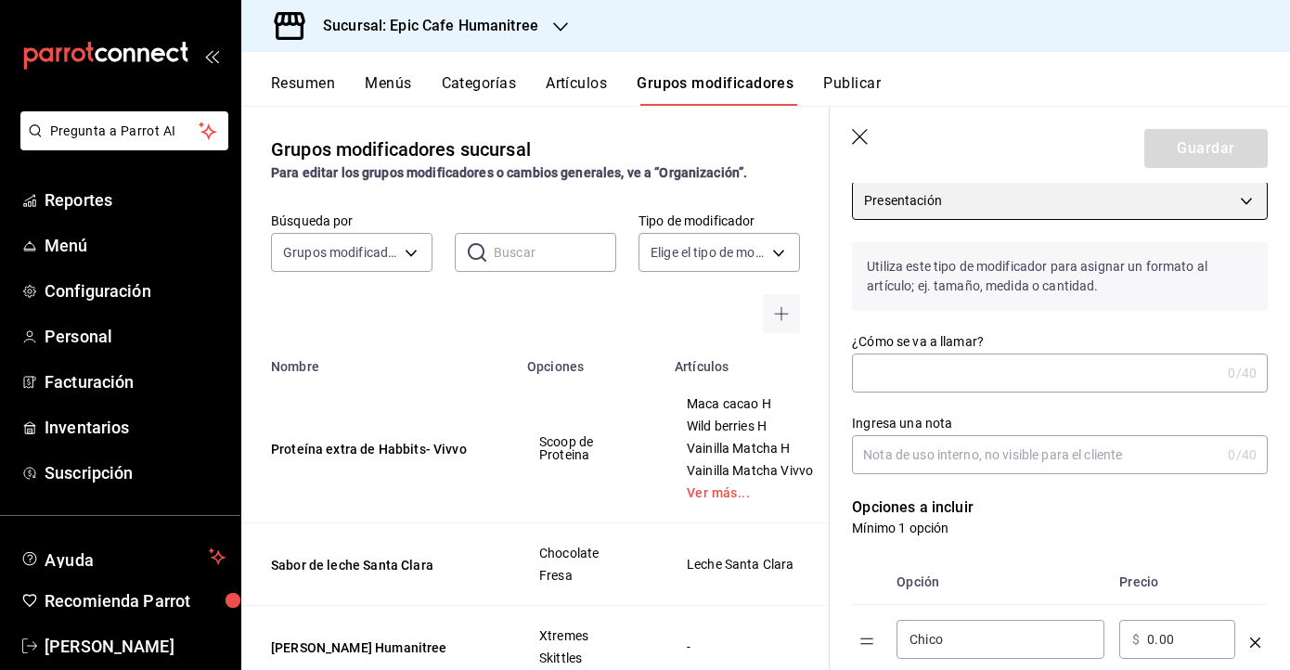
scroll to position [84, 0]
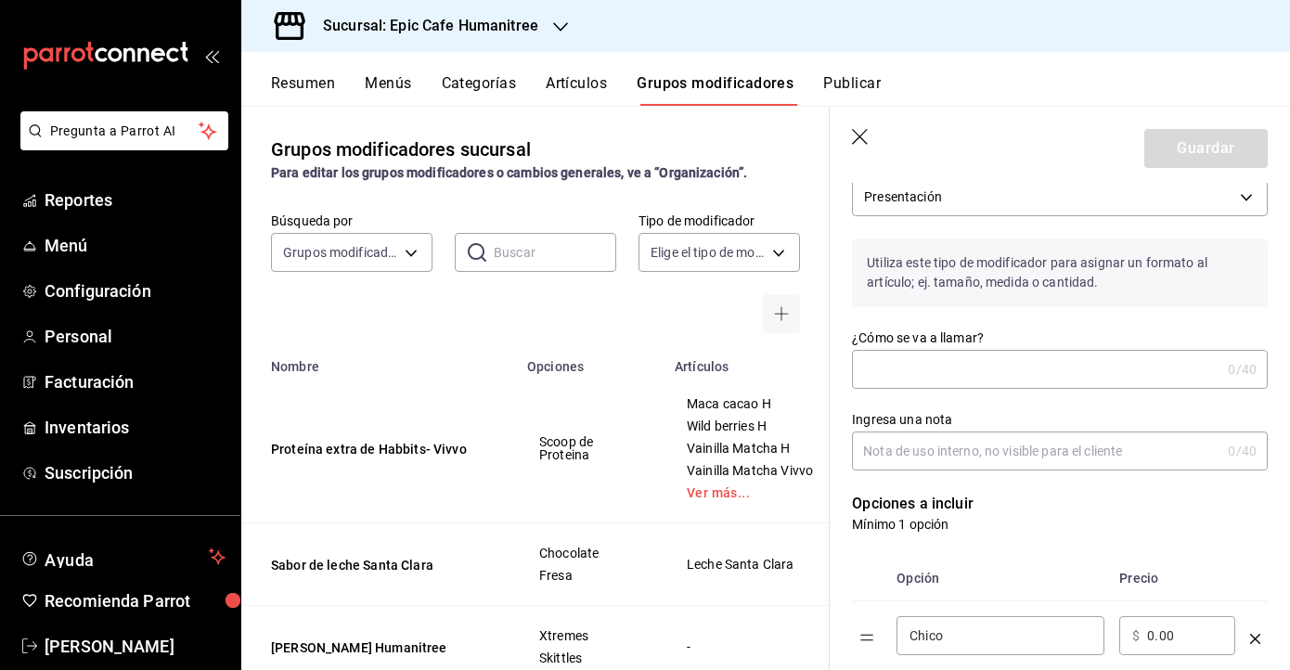
click at [951, 389] on div "Ingresa una nota 0 /40 Ingresa una nota" at bounding box center [1049, 430] width 438 height 82
click at [937, 370] on input "¿Cómo se va a llamar?" at bounding box center [1036, 369] width 368 height 37
type input "A"
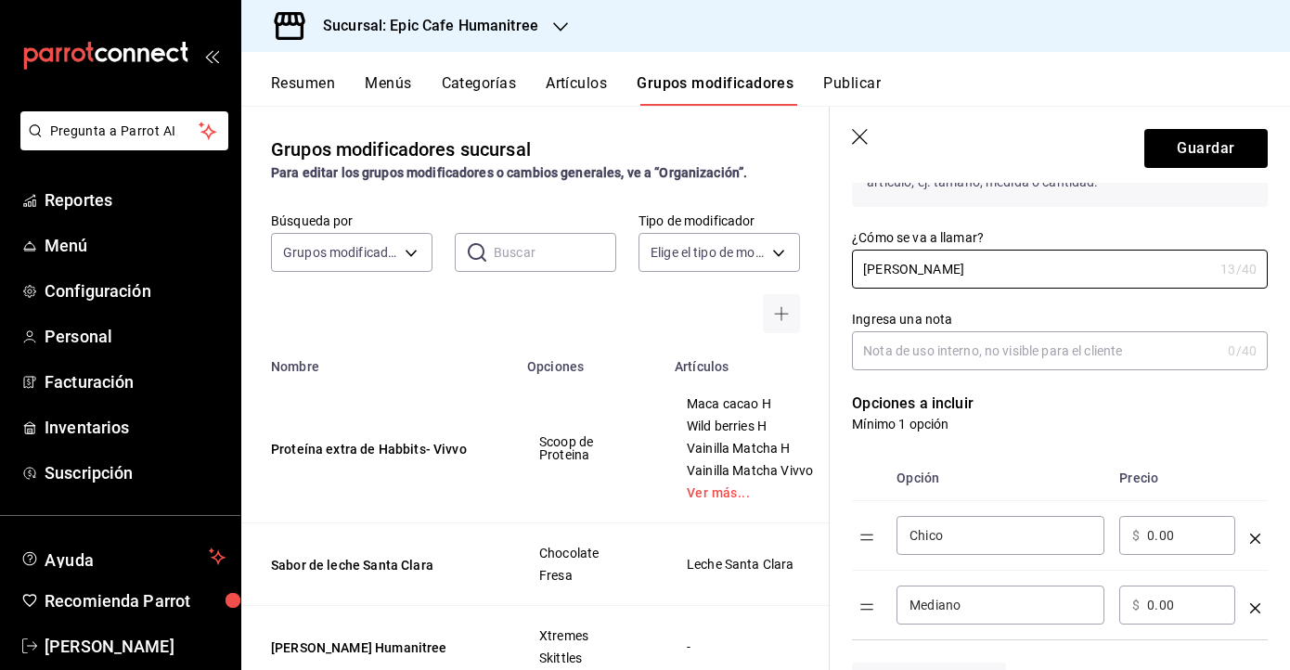
scroll to position [187, 0]
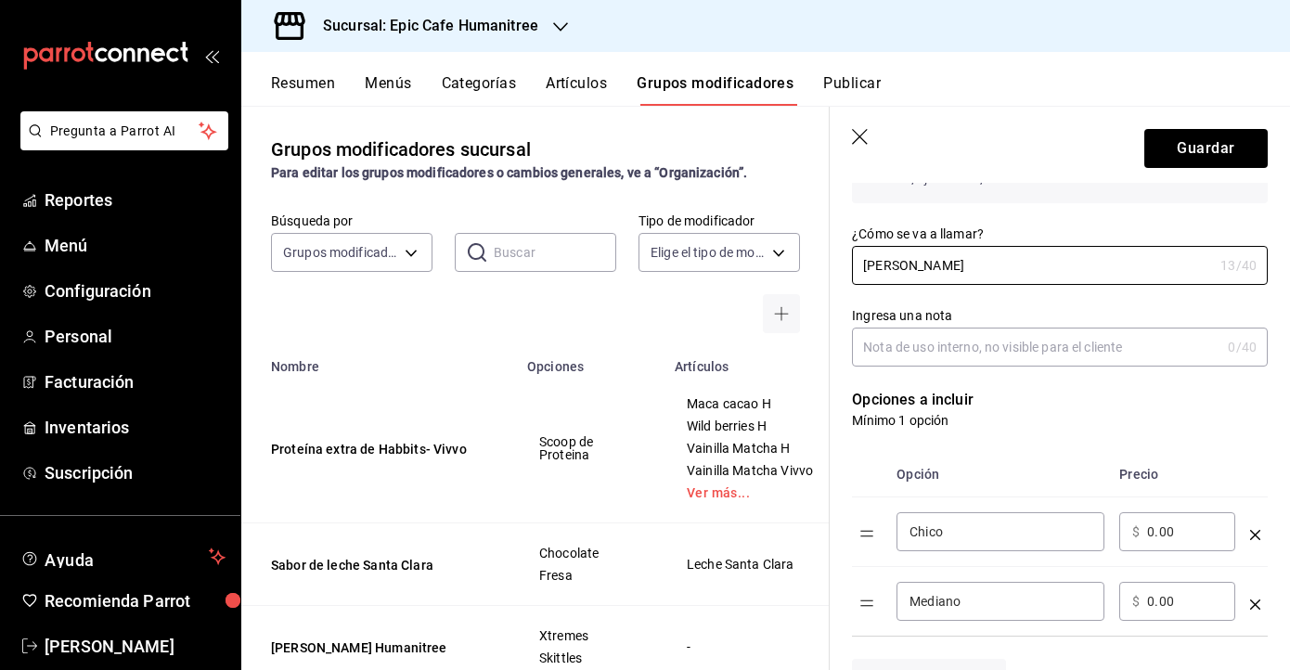
type input "[PERSON_NAME]"
drag, startPoint x: 969, startPoint y: 535, endPoint x: 770, endPoint y: 533, distance: 198.6
click at [770, 533] on main "Grupos modificadores sucursal Para editar los grupos modificadores o cambios ge…" at bounding box center [765, 388] width 1049 height 564
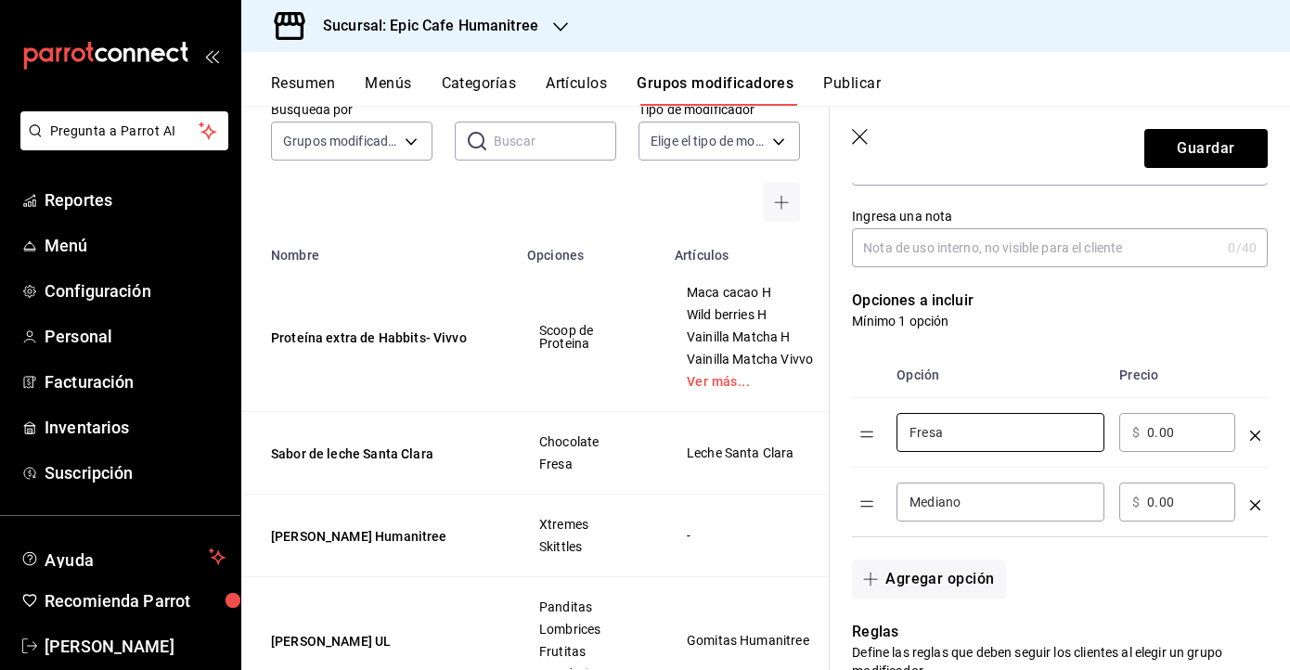
scroll to position [298, 0]
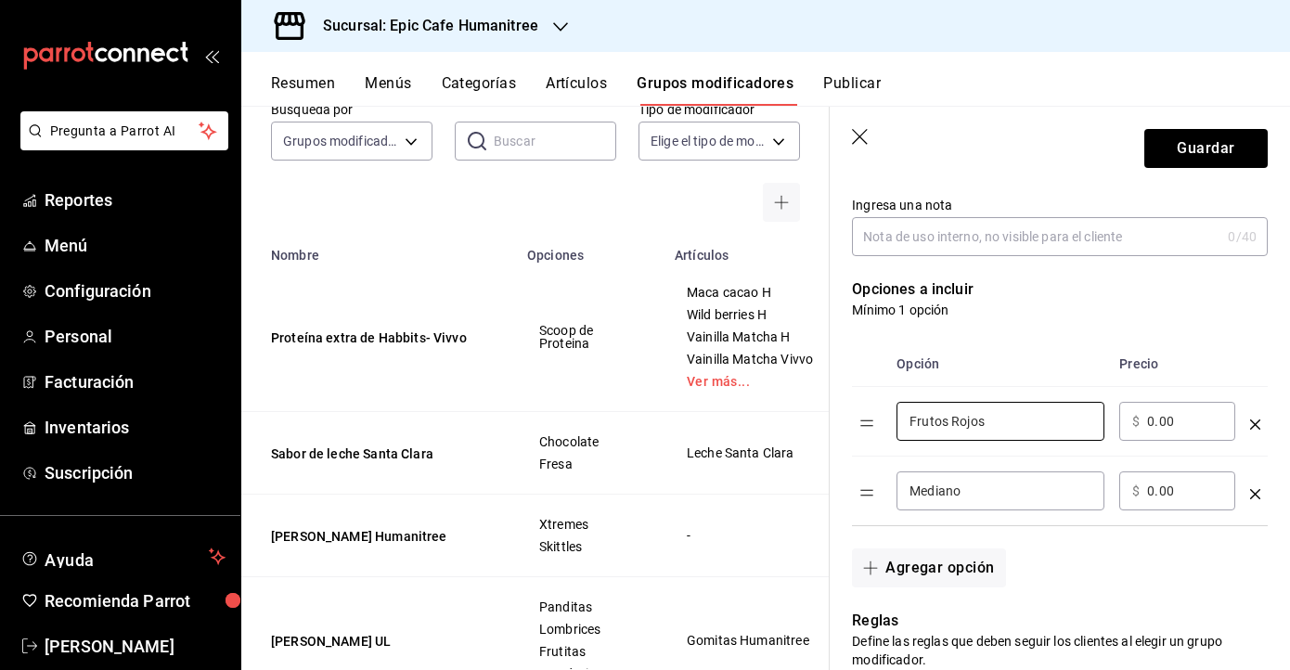
type input "Frutos Rojos"
drag, startPoint x: 1007, startPoint y: 496, endPoint x: 798, endPoint y: 495, distance: 208.8
click at [798, 495] on main "Grupos modificadores sucursal Para editar los grupos modificadores o cambios ge…" at bounding box center [765, 388] width 1049 height 564
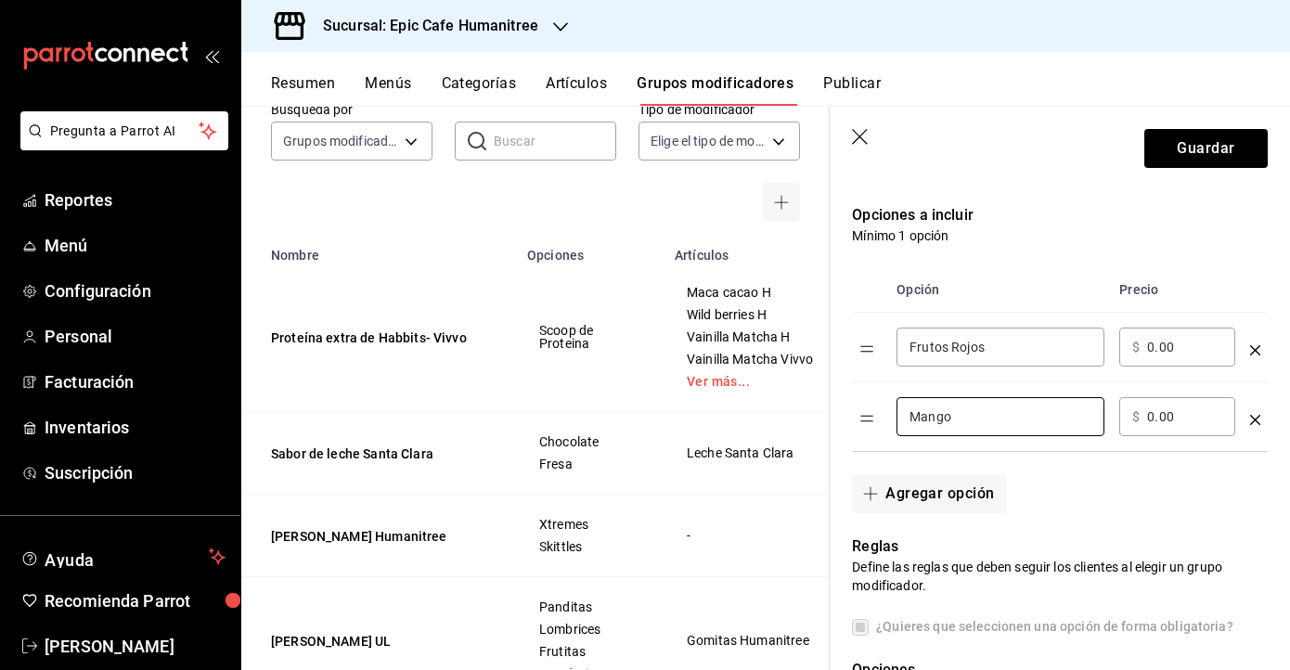
scroll to position [403, 0]
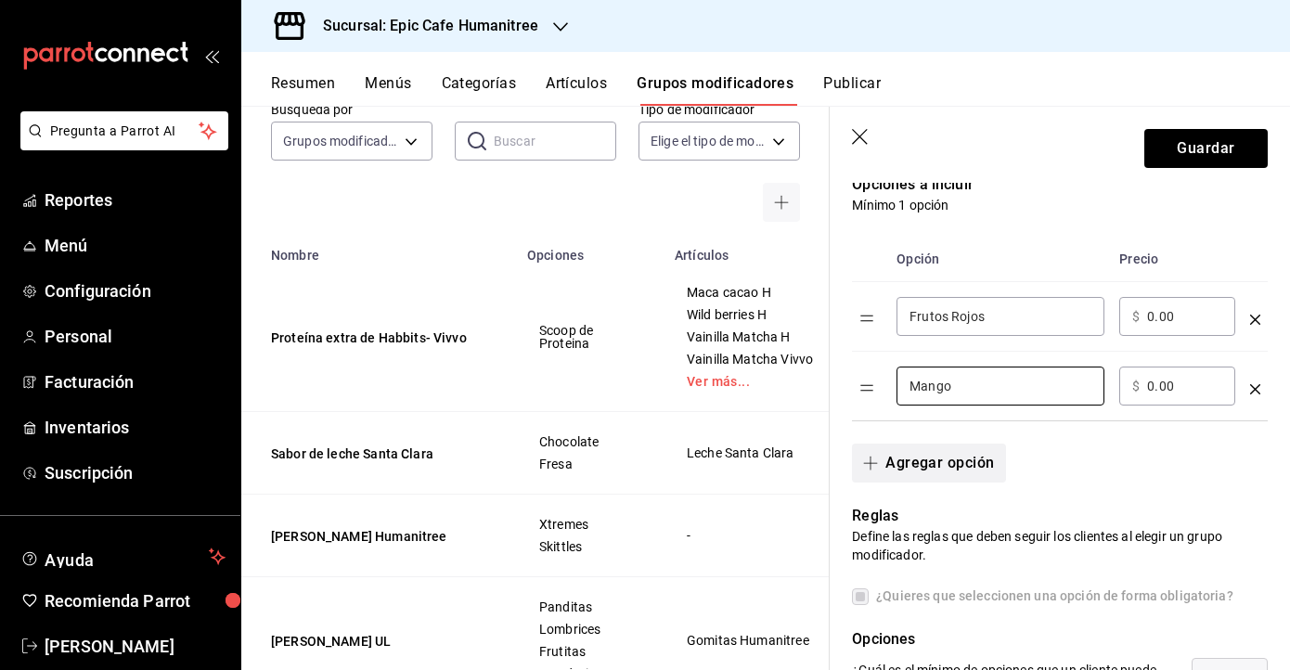
type input "Mango"
click at [970, 461] on button "Agregar opción" at bounding box center [928, 463] width 153 height 39
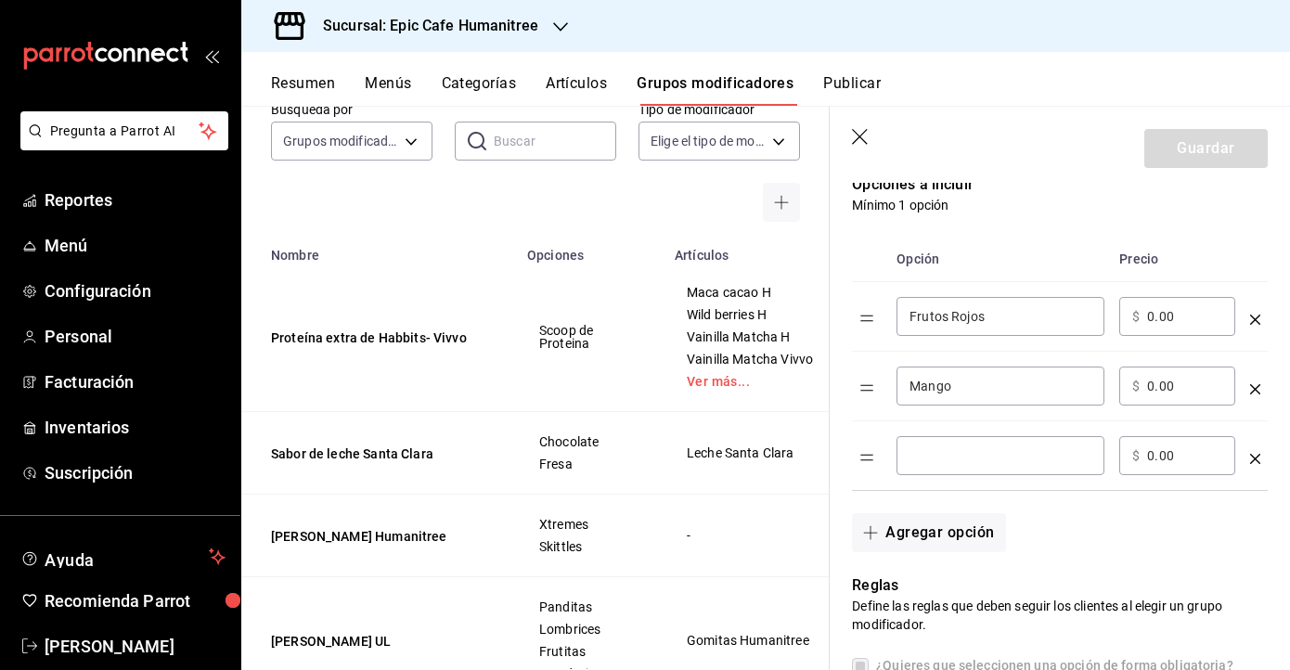
click at [852, 513] on button "Agregar opción" at bounding box center [928, 532] width 153 height 39
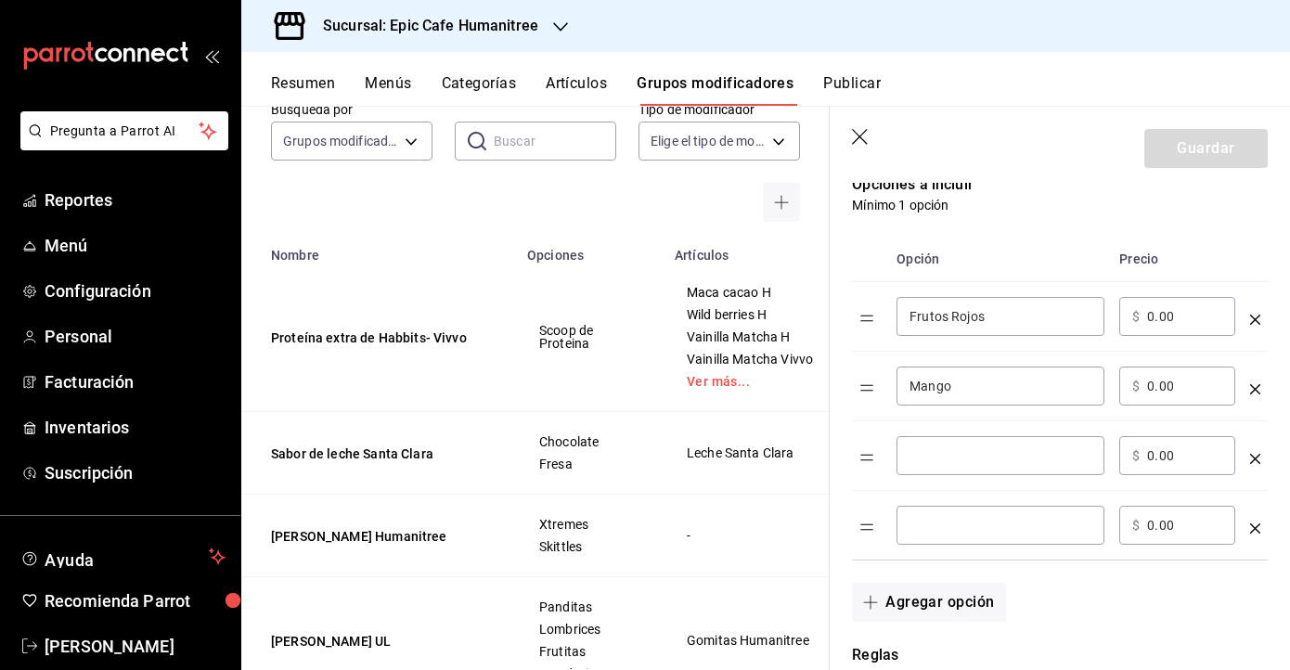
click at [1259, 463] on icon "optionsTable" at bounding box center [1255, 459] width 10 height 10
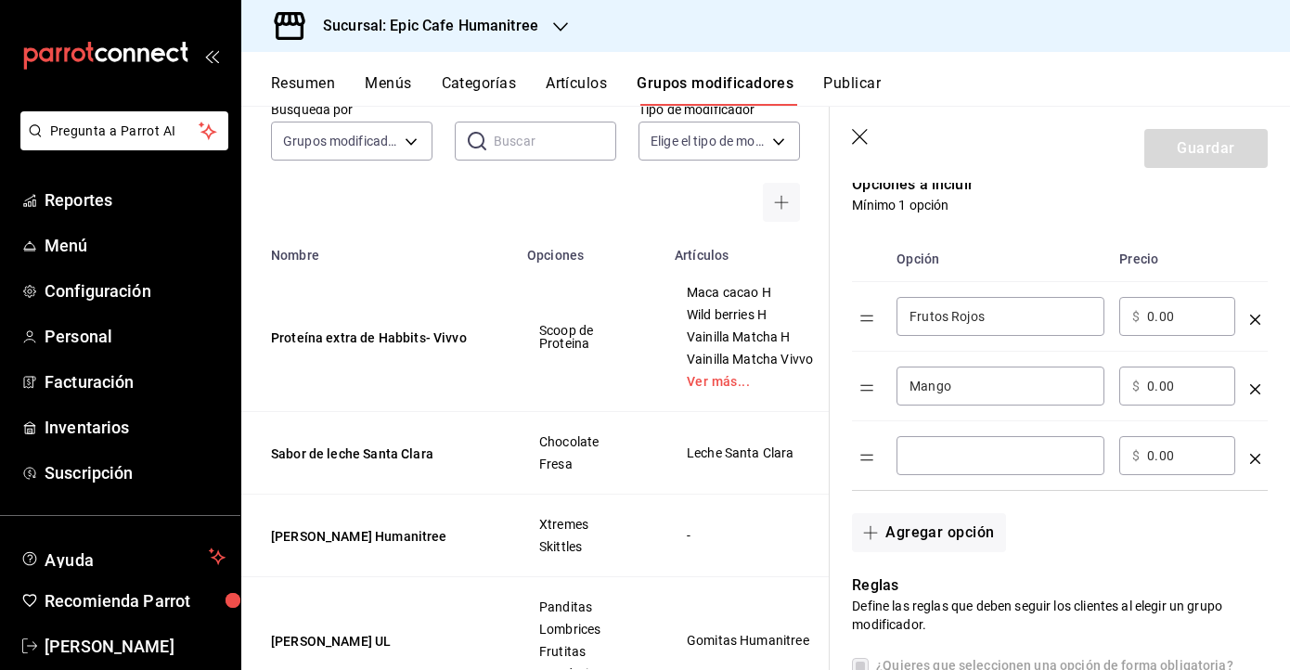
click at [1055, 457] on input "optionsTable" at bounding box center [1000, 455] width 182 height 19
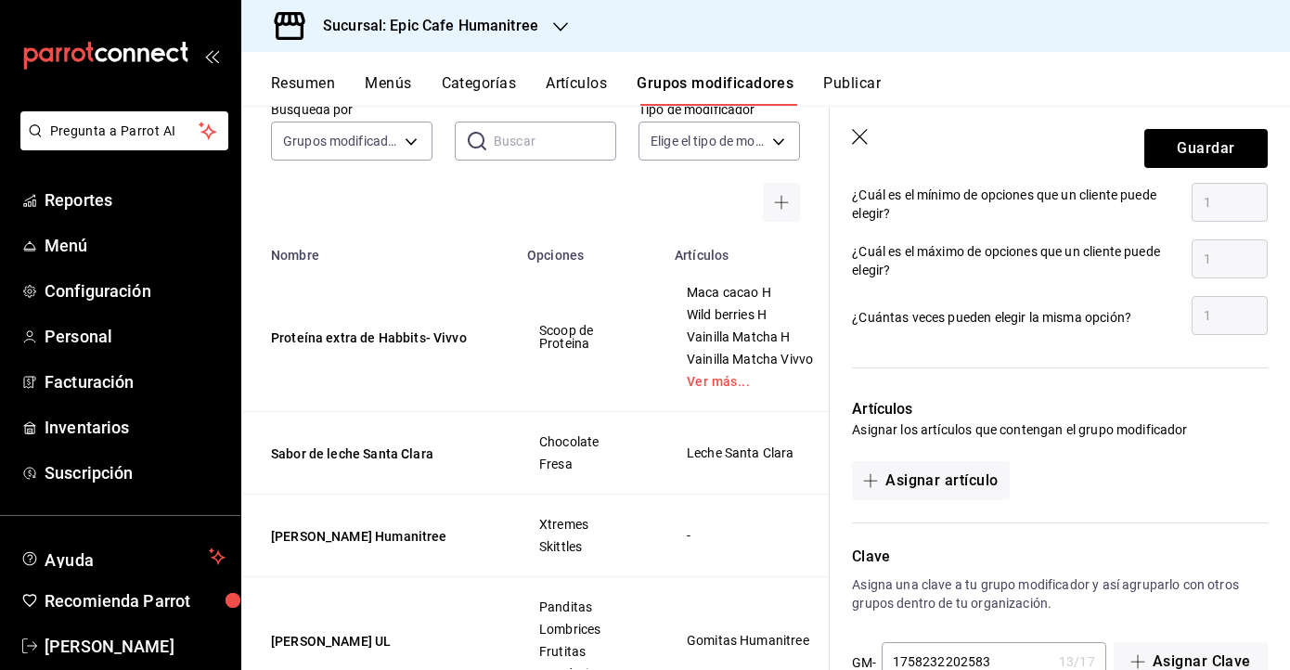
scroll to position [998, 0]
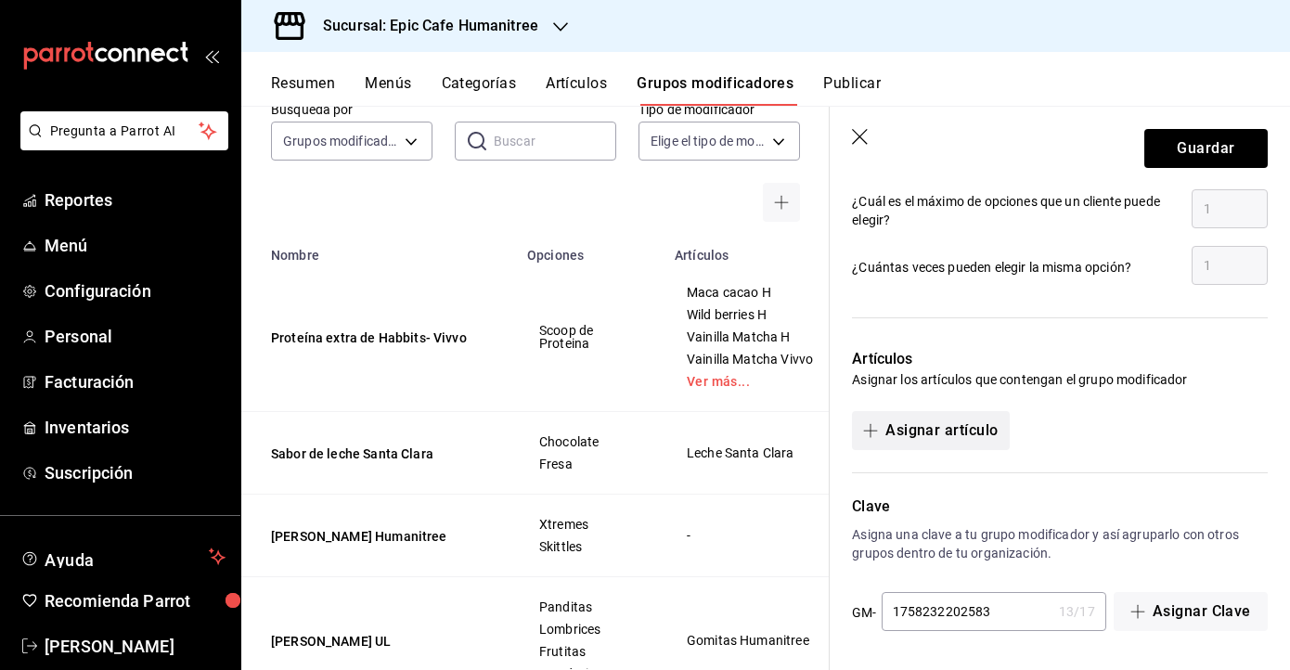
type input "Durazno"
click at [924, 432] on button "Asignar artículo" at bounding box center [930, 430] width 157 height 39
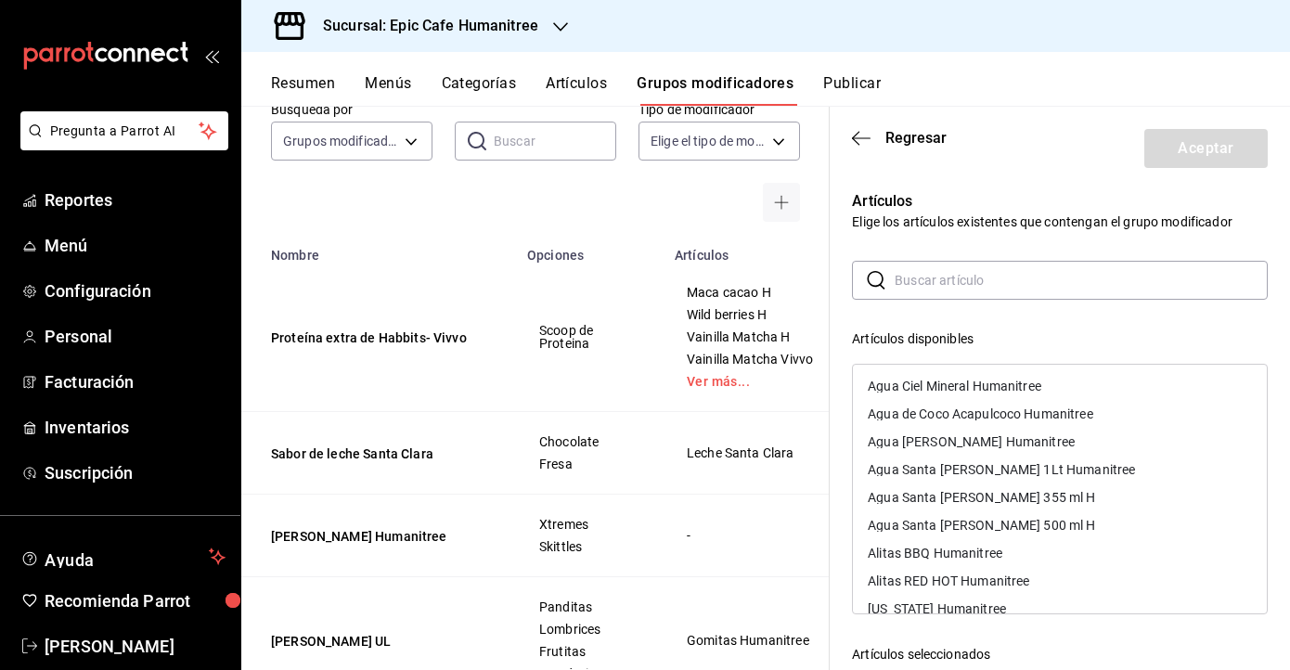
click at [933, 277] on input "text" at bounding box center [1081, 280] width 373 height 37
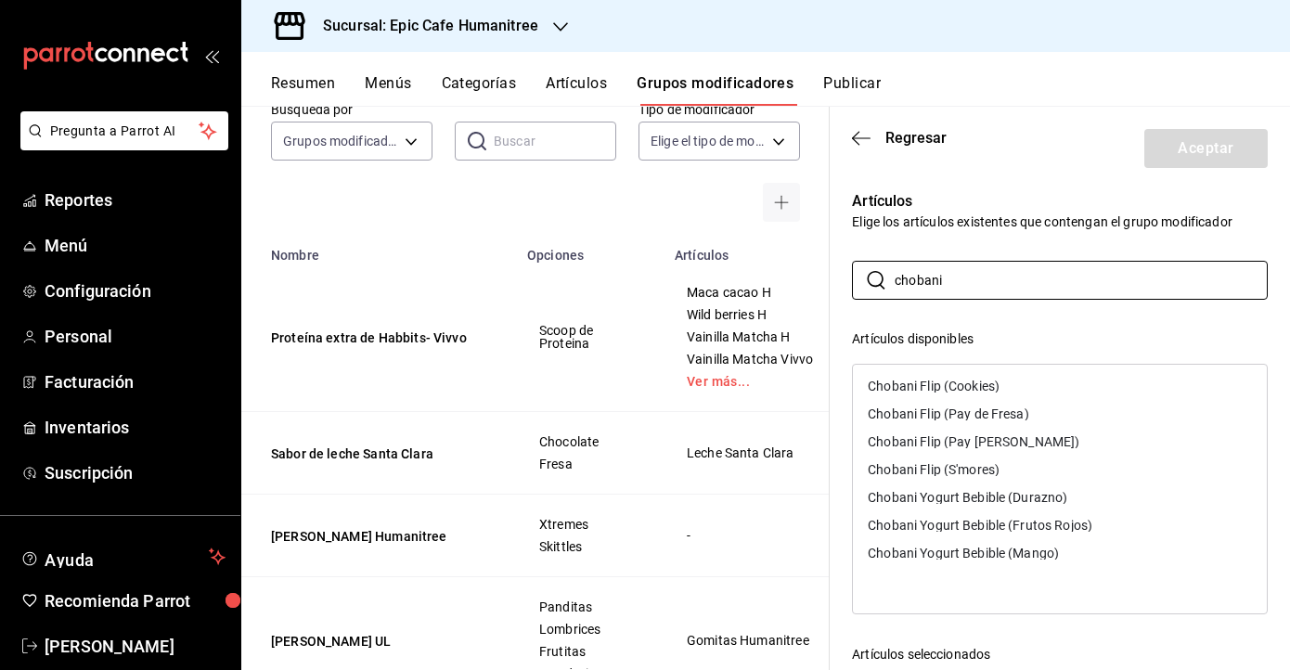
type input "chobani"
click at [972, 202] on p "Artículos" at bounding box center [1060, 201] width 416 height 22
drag, startPoint x: 973, startPoint y: 284, endPoint x: 848, endPoint y: 284, distance: 124.3
click at [848, 284] on div "Artículos Elige los artículos existentes que contengan el grupo modificador ​ c…" at bounding box center [1049, 545] width 438 height 755
